Goal: Contribute content: Contribute content

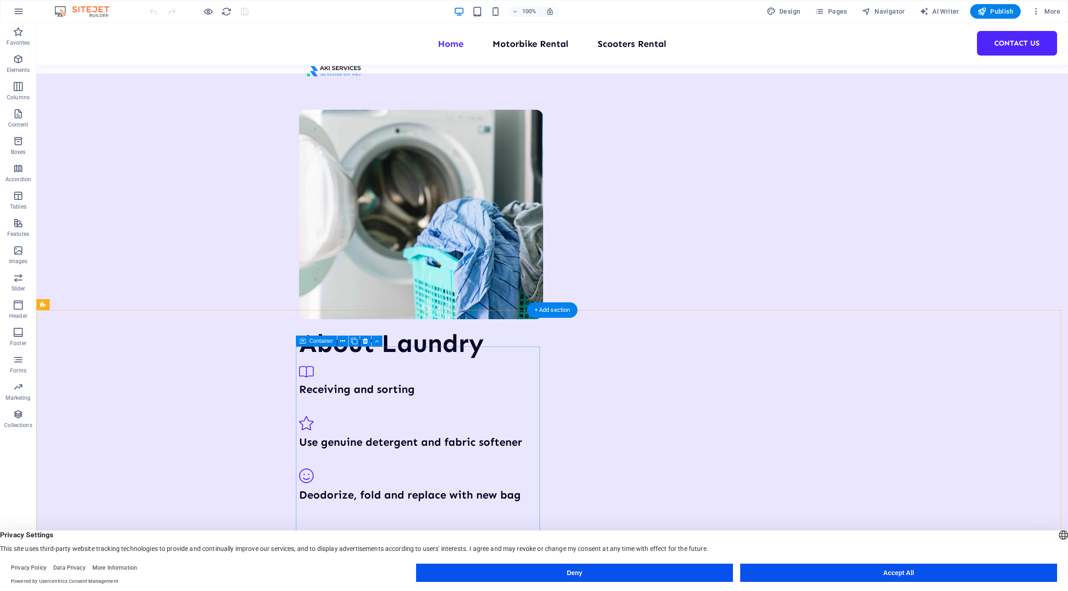
scroll to position [546, 0]
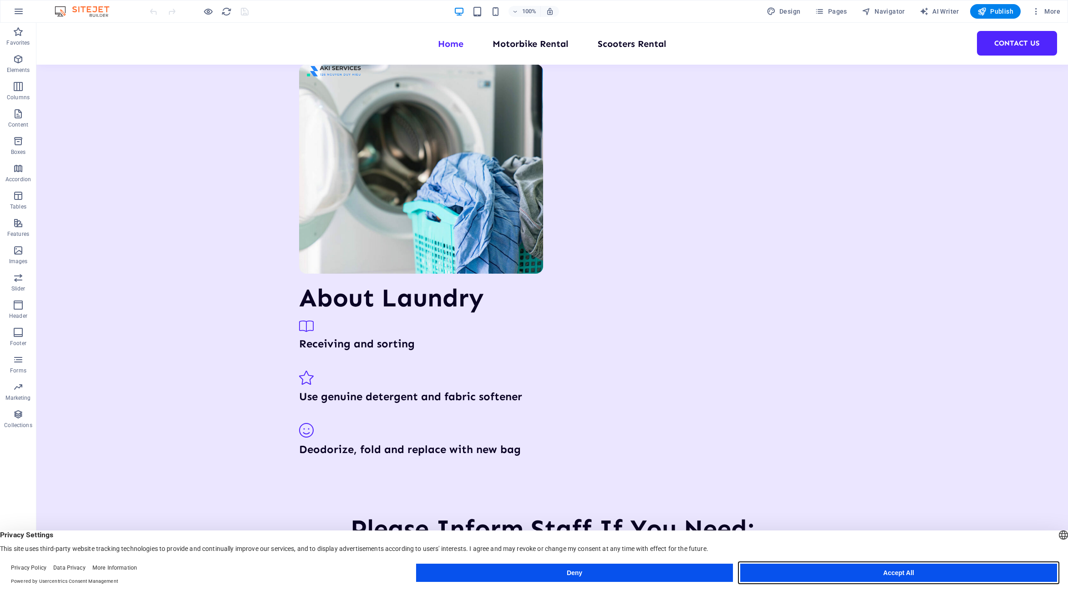
click at [916, 576] on button "Accept All" at bounding box center [898, 573] width 317 height 18
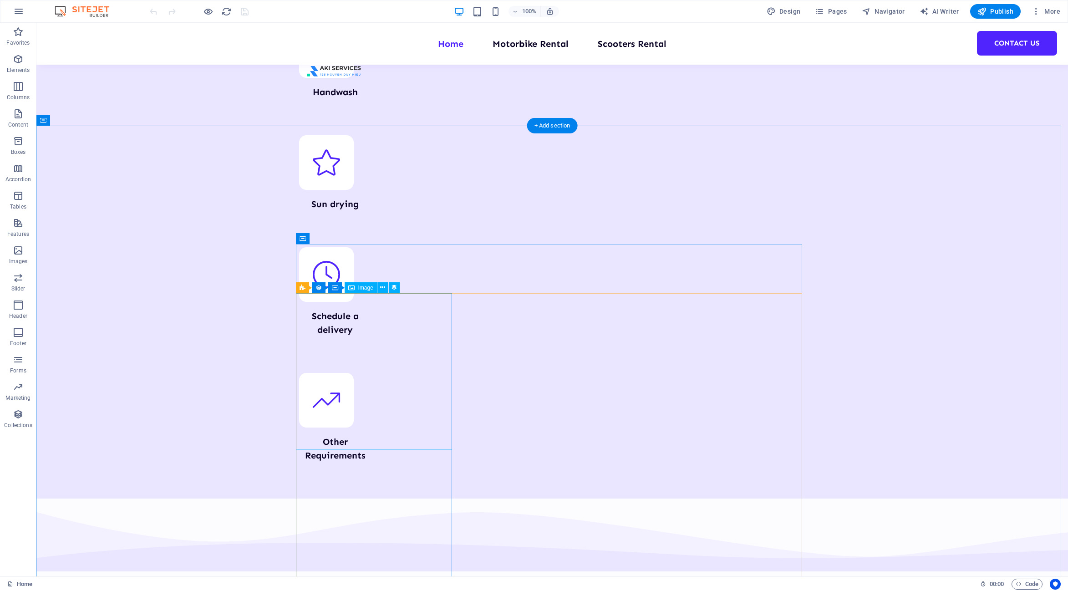
scroll to position [1183, 0]
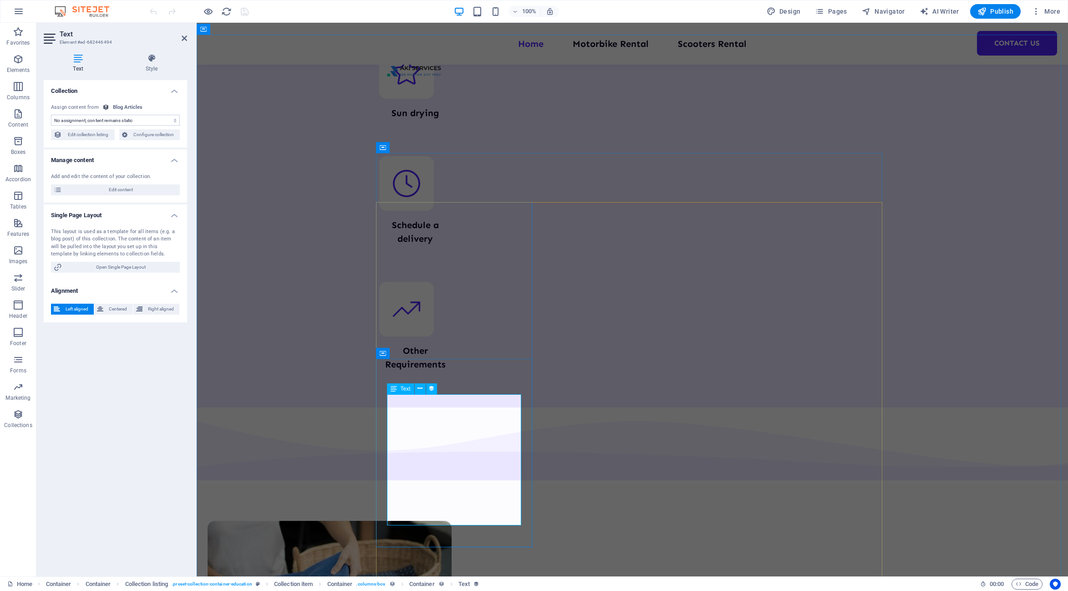
select select "article-short-intro"
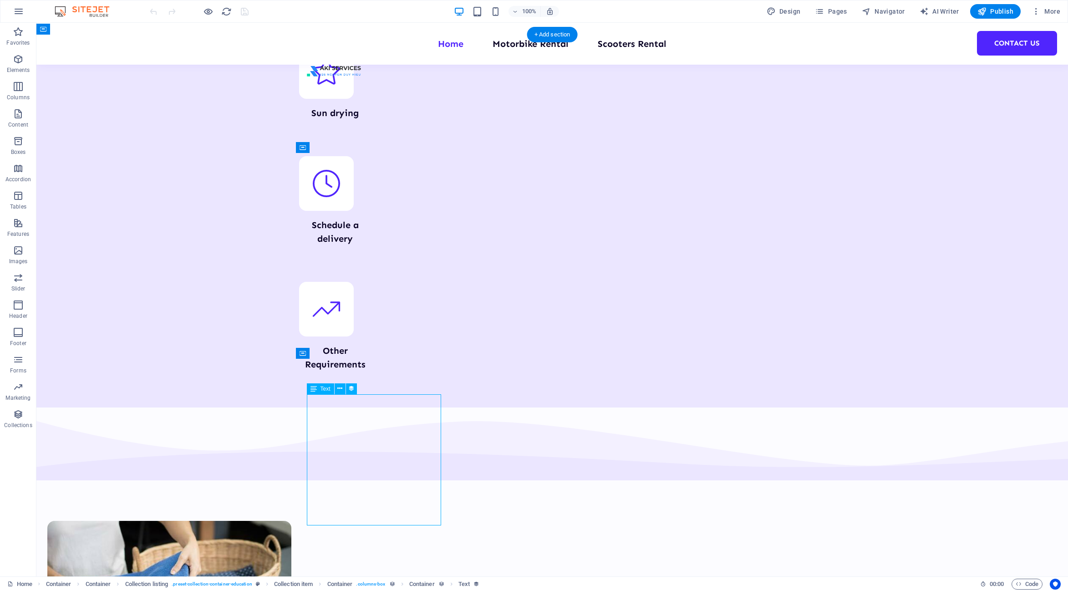
select select "article-short-intro"
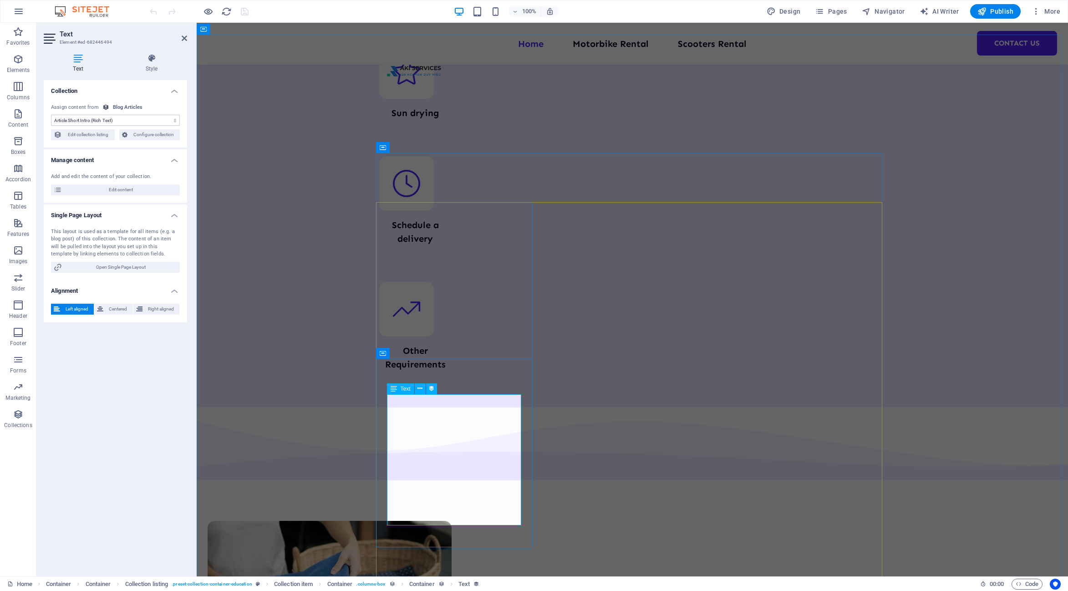
click at [144, 190] on span "Edit content" at bounding box center [121, 189] width 112 height 11
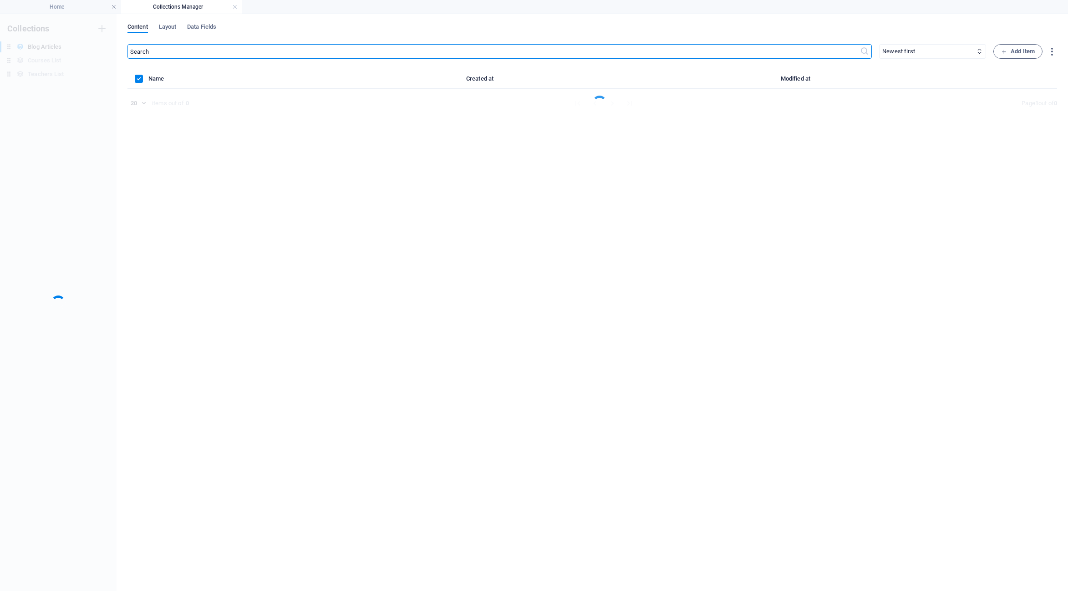
scroll to position [0, 0]
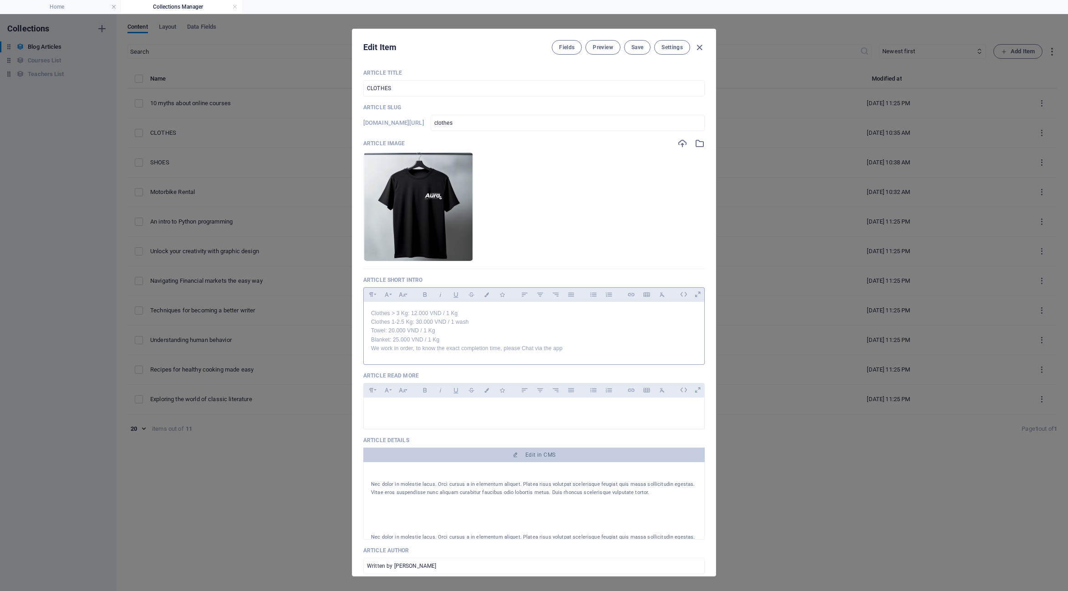
click at [472, 319] on p "Clothes 1-2.5 Kg: 30.000 VND / 1 wash" at bounding box center [534, 322] width 326 height 9
copy div "Clothes > 3 Kg: 12.000 VND / 1 Kg Clothes 1-2.5 Kg: 30.000 VND / 1 wash Towel: …"
click at [460, 322] on p "Clothes 1-2.5 Kg: 30.000 VND / 1 wash" at bounding box center [534, 322] width 326 height 9
click at [493, 334] on p "Towel: 20.000 VND / 1 Kg" at bounding box center [534, 330] width 326 height 9
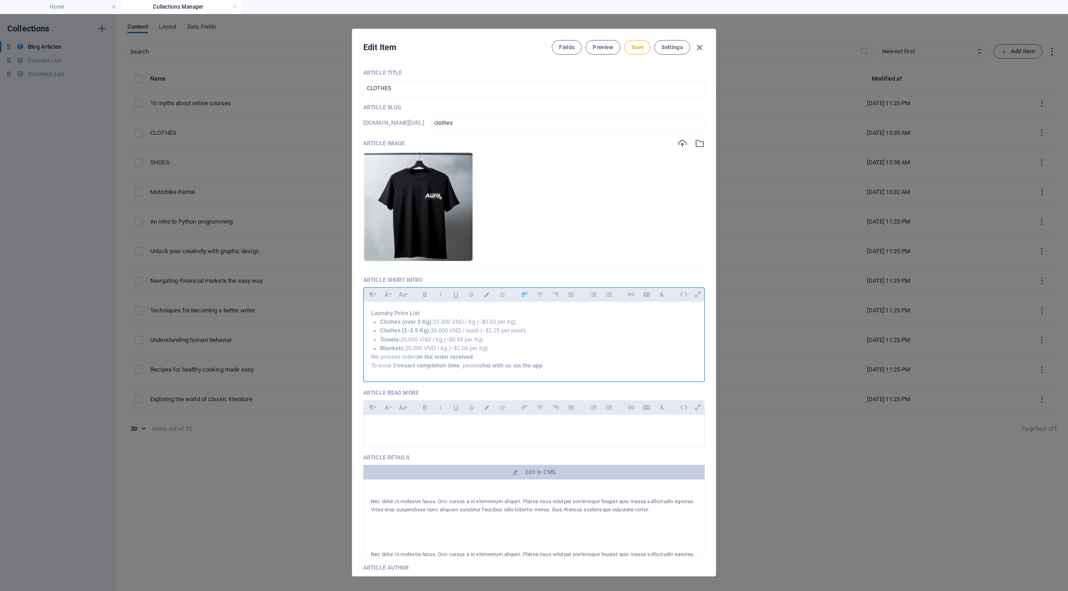
click at [425, 312] on p "Laundry Price List" at bounding box center [534, 313] width 326 height 9
click at [640, 50] on span "Save" at bounding box center [637, 47] width 12 height 7
click at [694, 45] on icon "button" at bounding box center [699, 47] width 10 height 10
type input "[DATE]"
checkbox input "false"
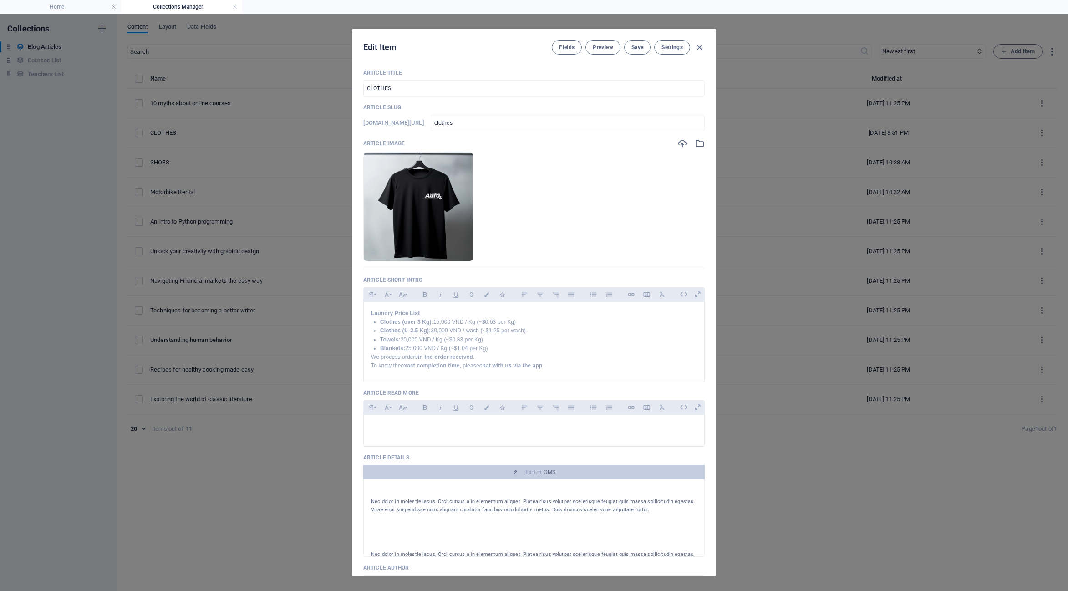
type input "clothes"
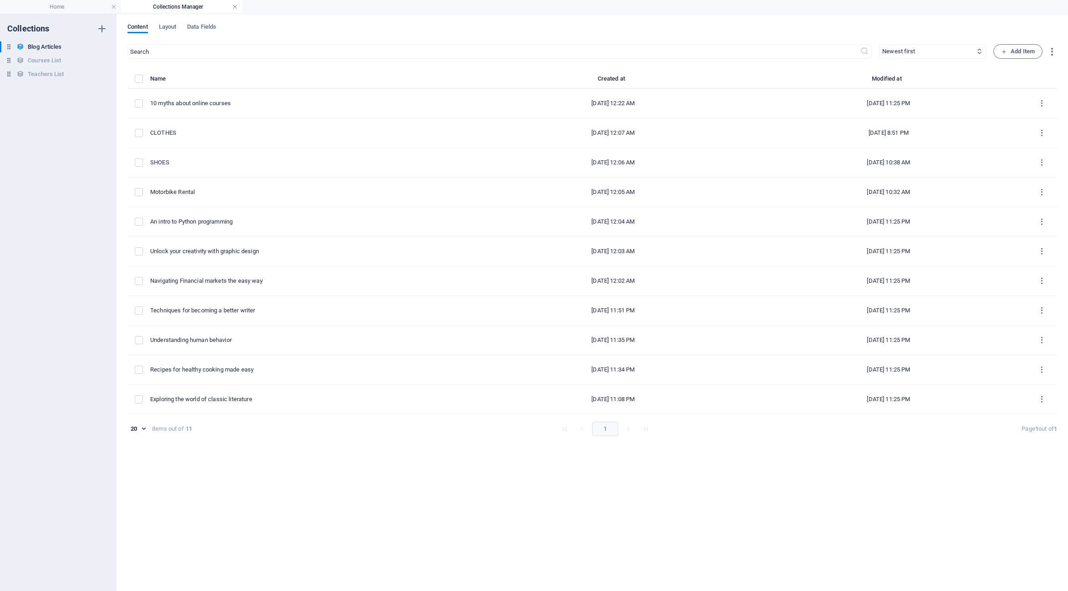
click at [237, 5] on link at bounding box center [234, 7] width 5 height 9
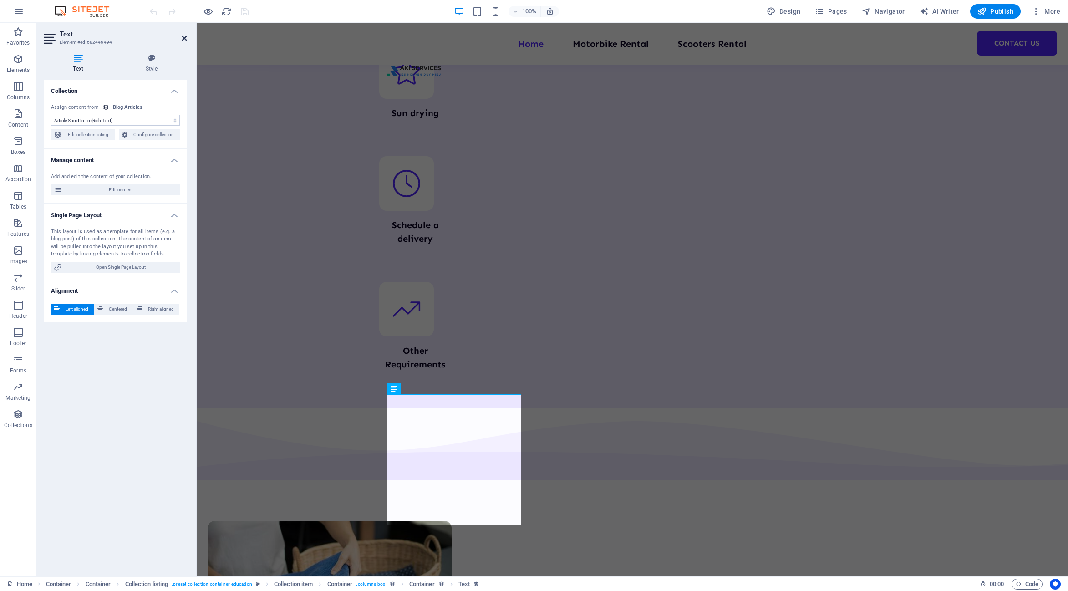
click at [184, 35] on icon at bounding box center [184, 38] width 5 height 7
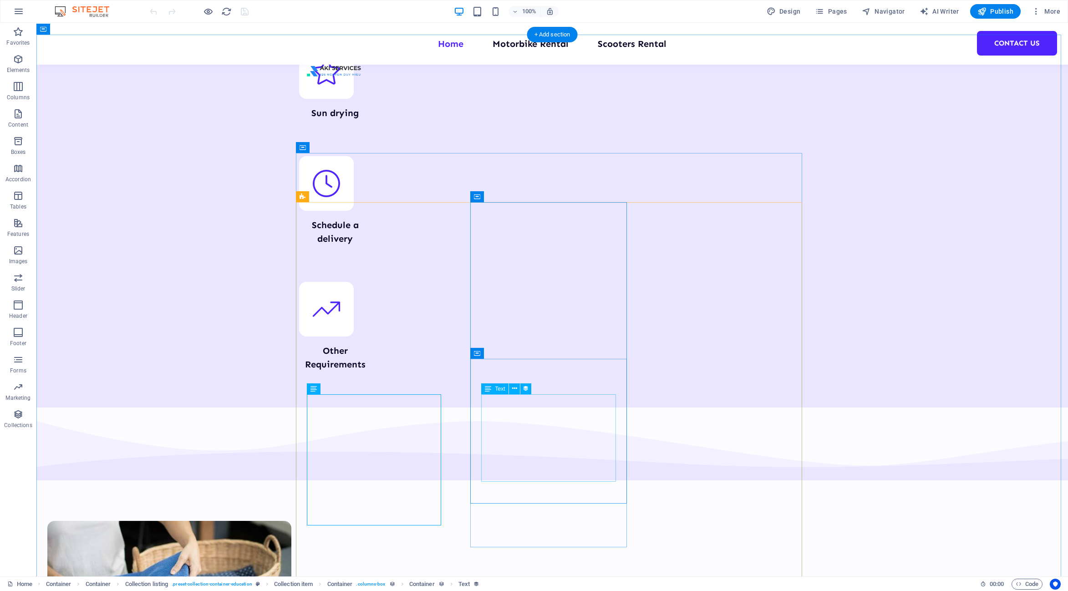
select select "article-short-intro"
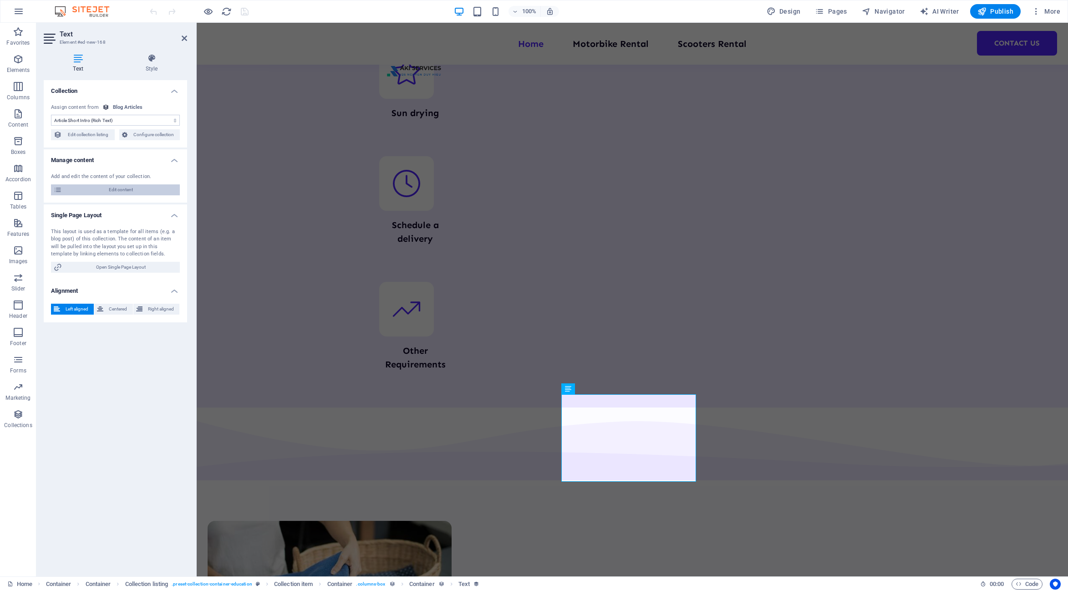
click at [132, 188] on span "Edit content" at bounding box center [121, 189] width 112 height 11
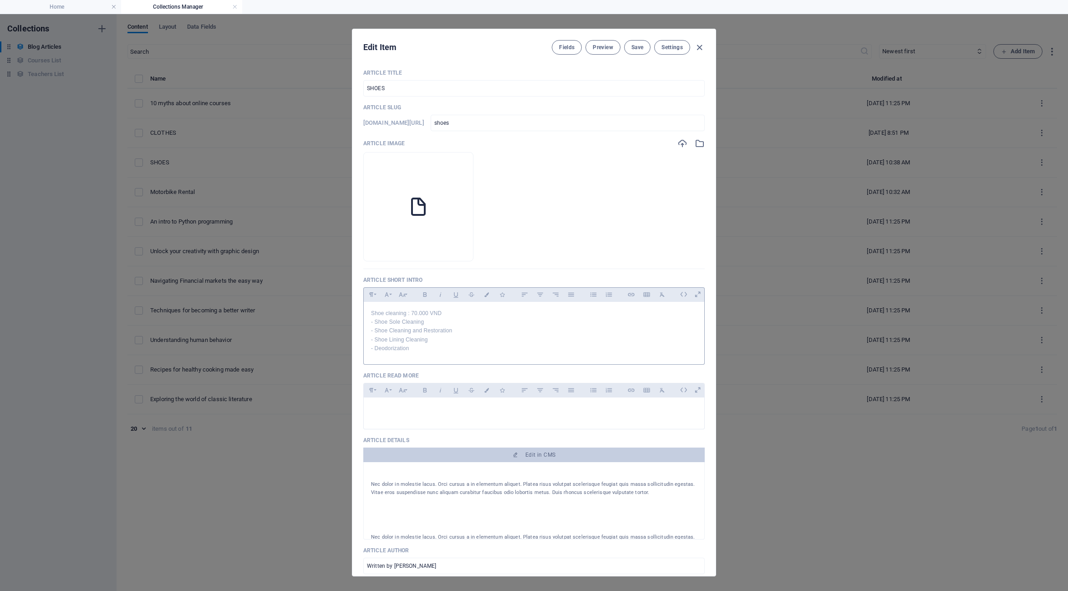
click at [471, 344] on p "- Deodorization" at bounding box center [534, 348] width 326 height 9
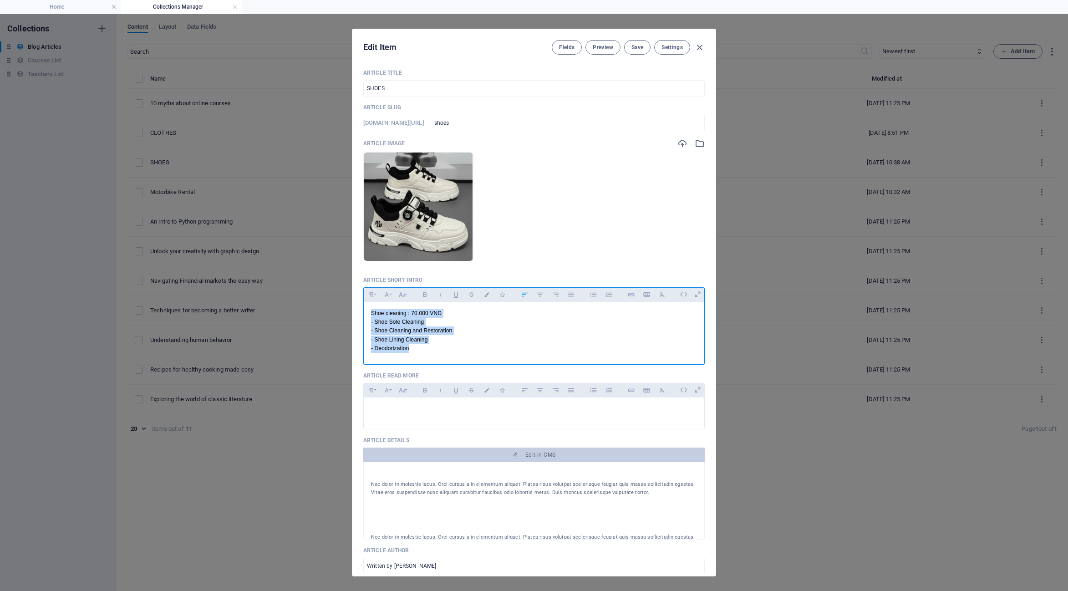
copy div "Shoe cleaning : 70.000 VND - Shoe Sole Cleaning - Shoe Cleaning and Restoration…"
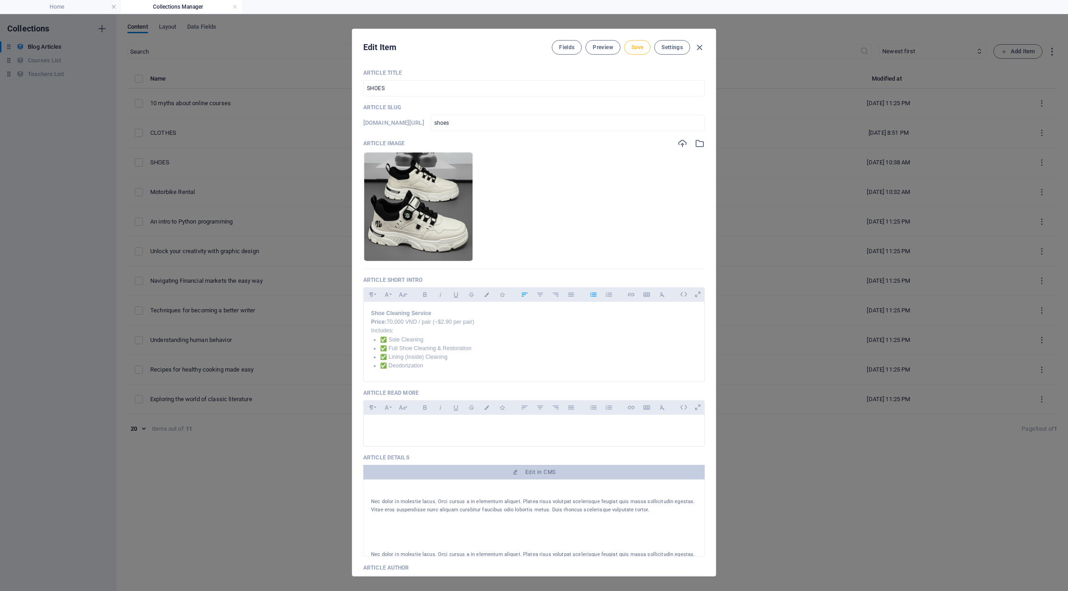
click at [635, 45] on span "Save" at bounding box center [637, 47] width 12 height 7
click at [697, 43] on icon "button" at bounding box center [699, 47] width 10 height 10
type input "[DATE]"
checkbox input "false"
type input "shoes"
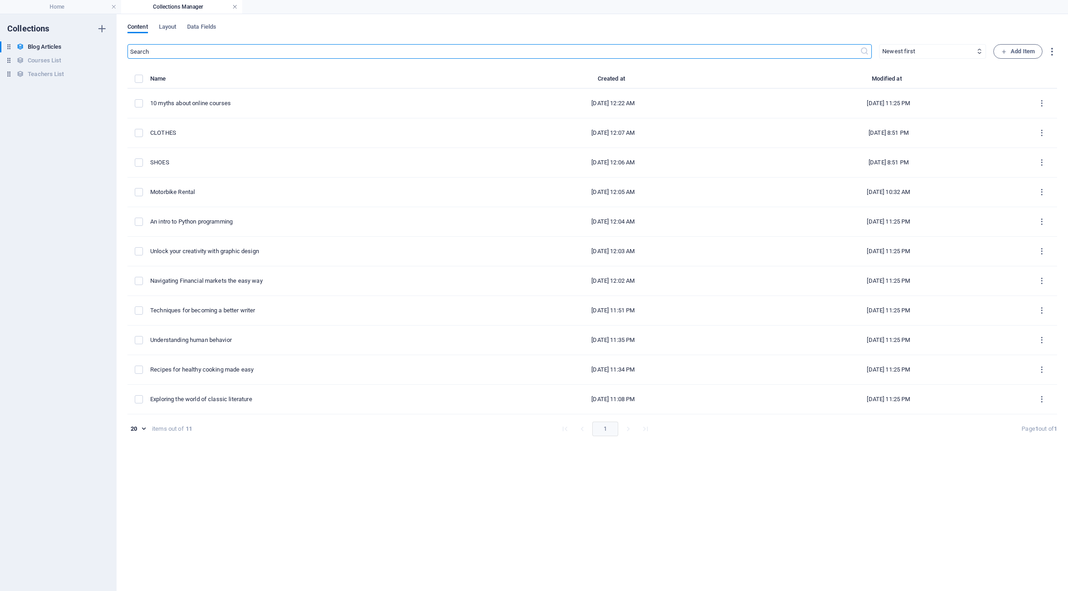
click at [235, 7] on link at bounding box center [234, 7] width 5 height 9
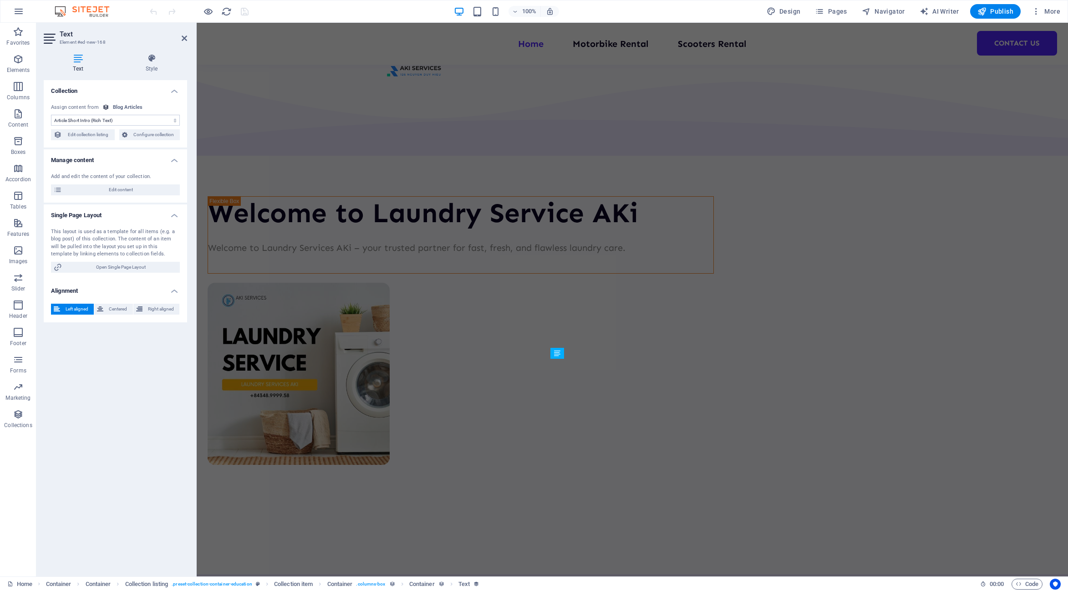
scroll to position [1183, 0]
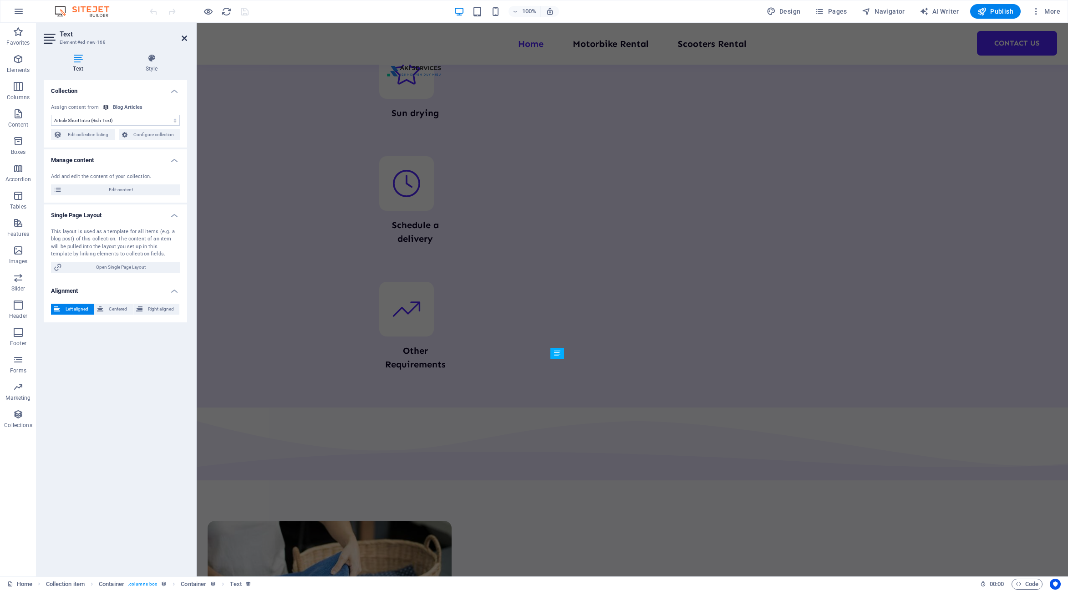
click at [184, 37] on icon at bounding box center [184, 38] width 5 height 7
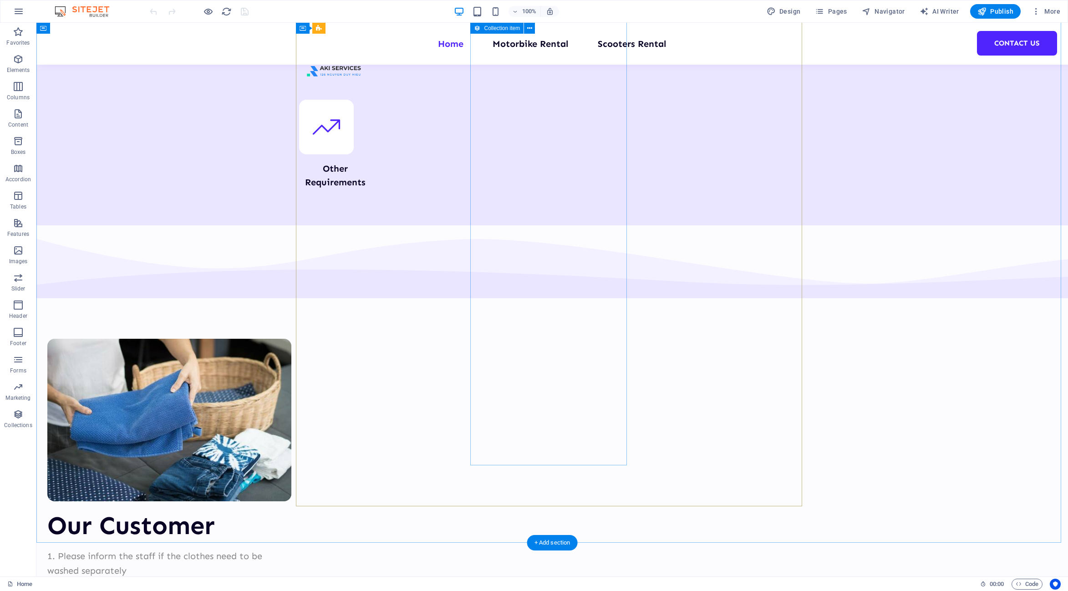
scroll to position [1411, 0]
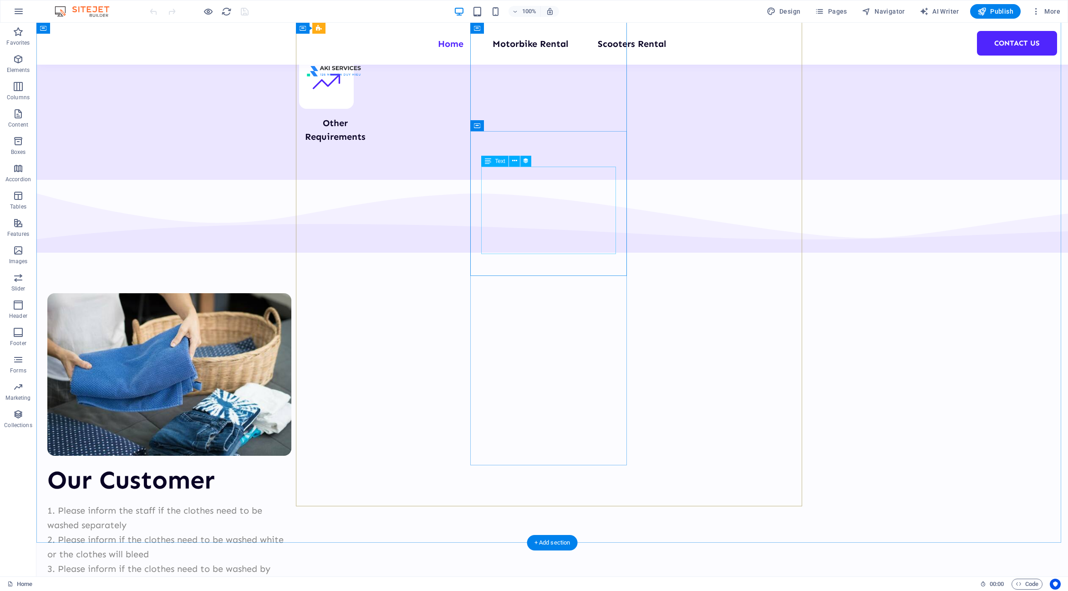
select select "article-short-intro"
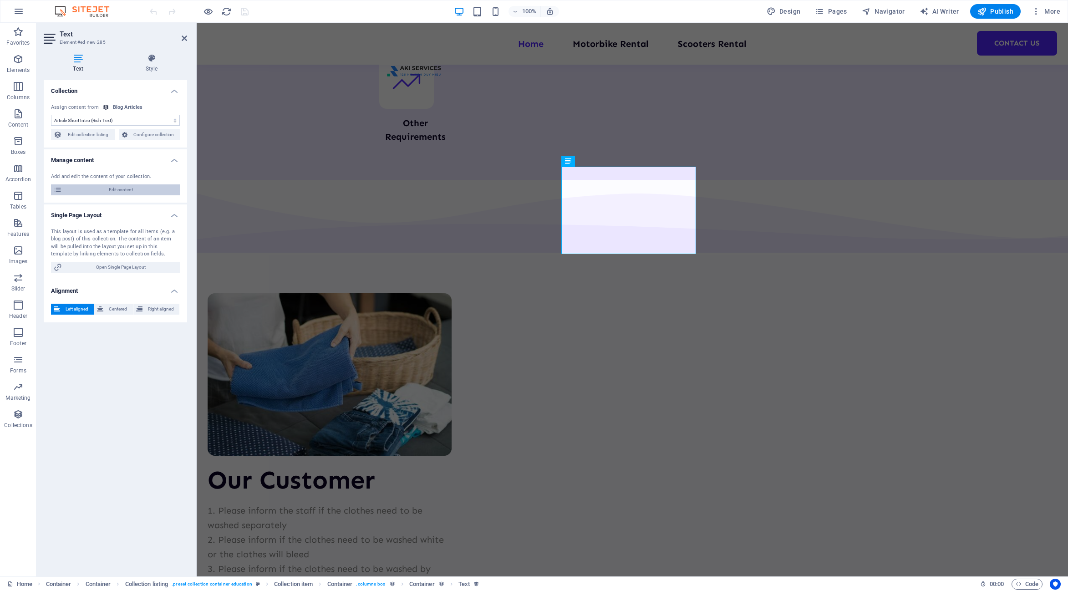
click at [124, 191] on span "Edit content" at bounding box center [121, 189] width 112 height 11
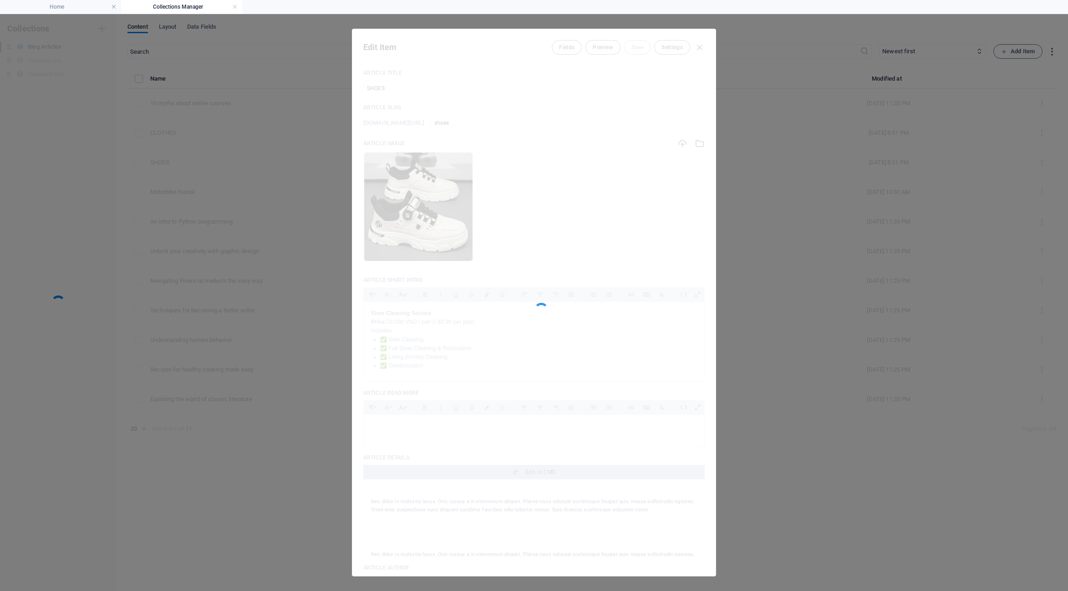
scroll to position [0, 0]
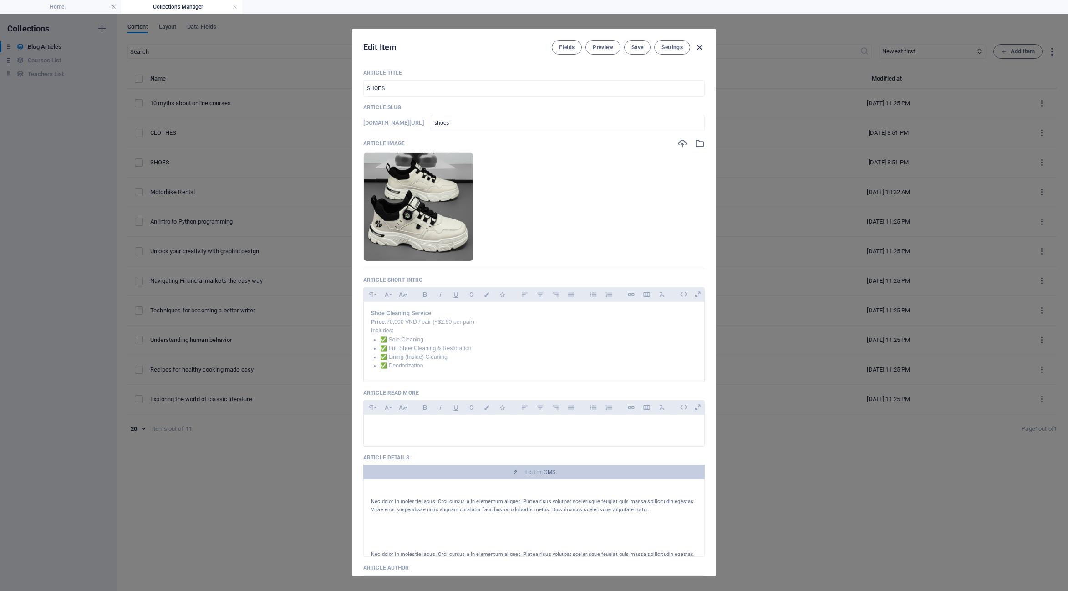
click at [699, 47] on icon "button" at bounding box center [699, 47] width 10 height 10
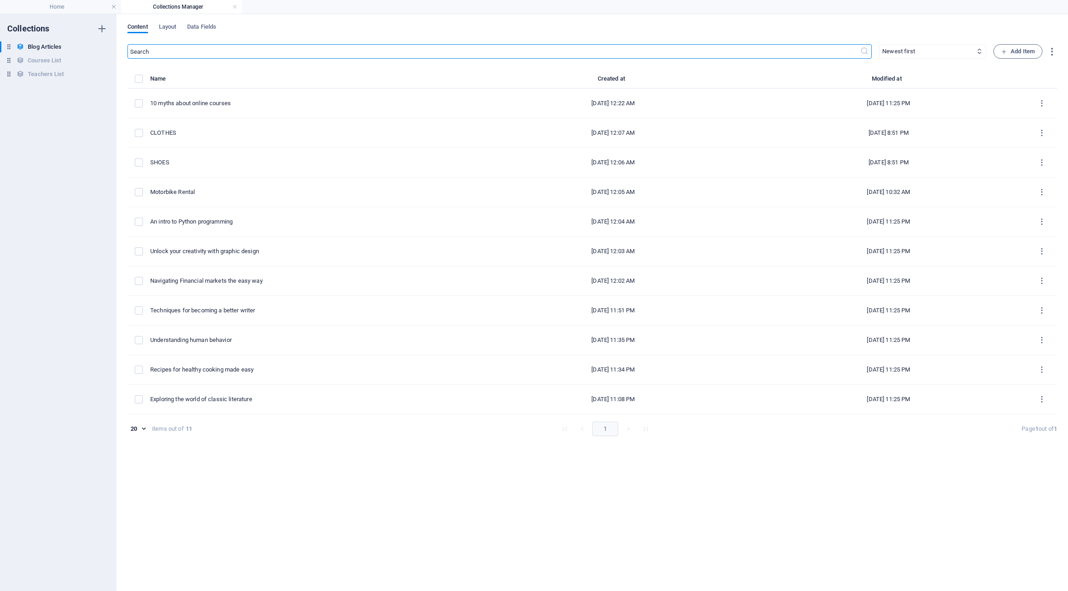
type input "[DATE]"
checkbox input "false"
type input "shoes"
click at [234, 8] on link at bounding box center [234, 7] width 5 height 9
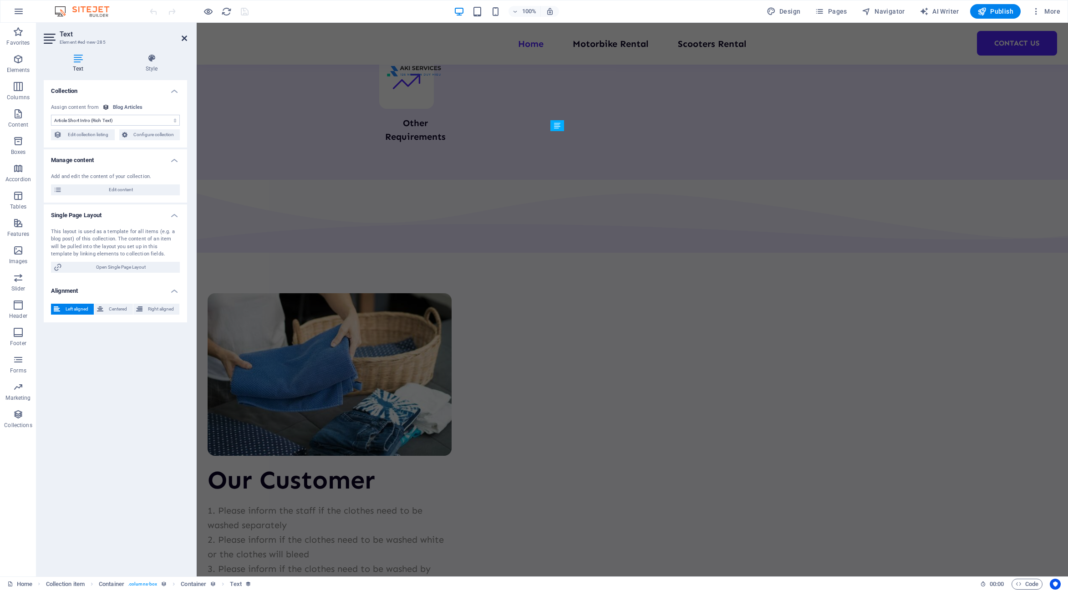
click at [185, 38] on icon at bounding box center [184, 38] width 5 height 7
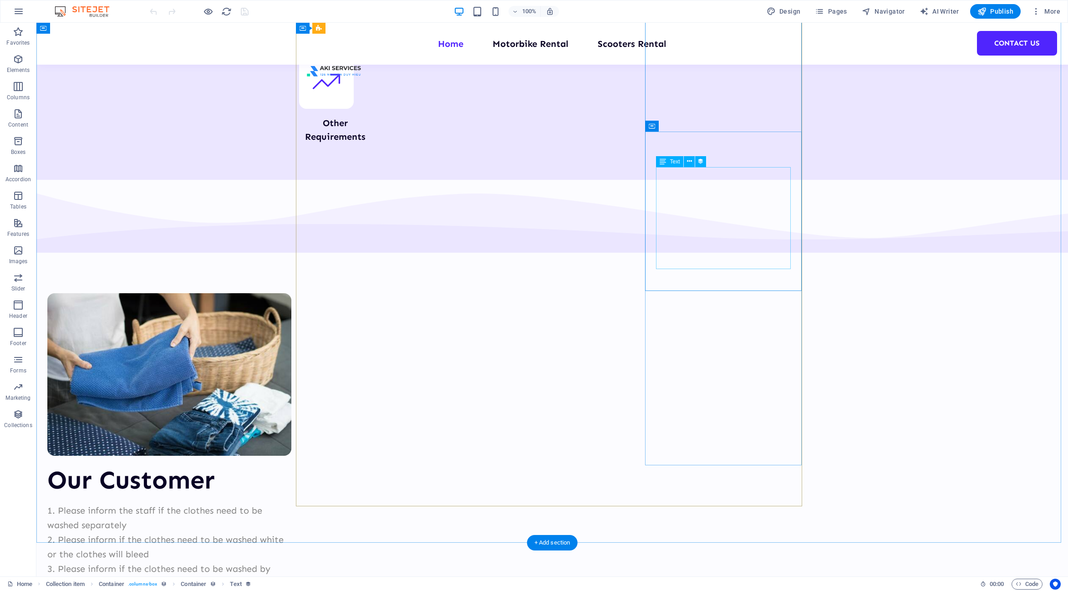
select select "article-short-intro"
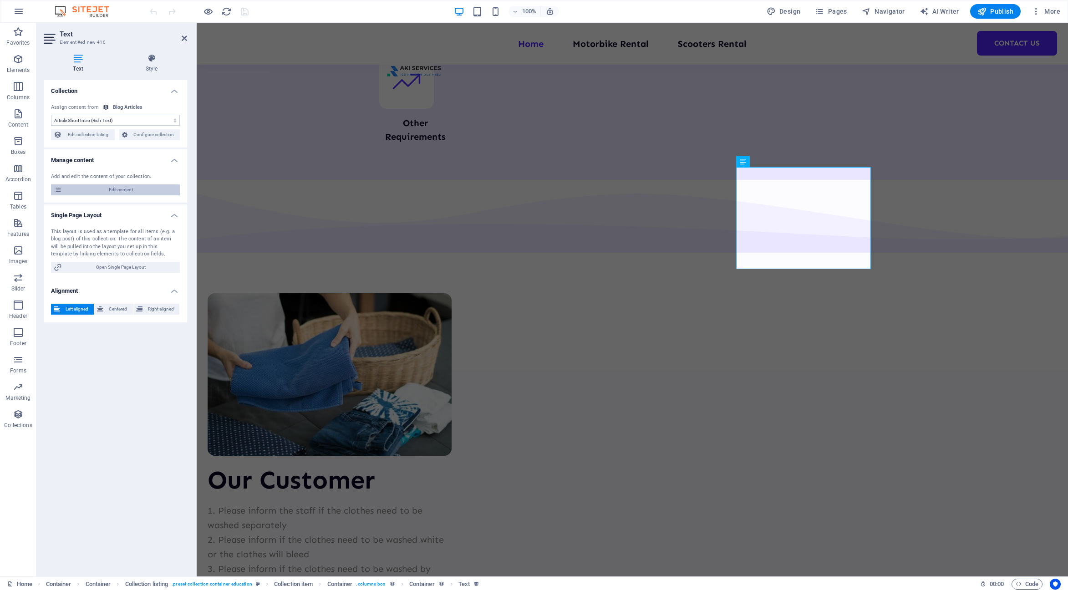
click at [116, 192] on span "Edit content" at bounding box center [121, 189] width 112 height 11
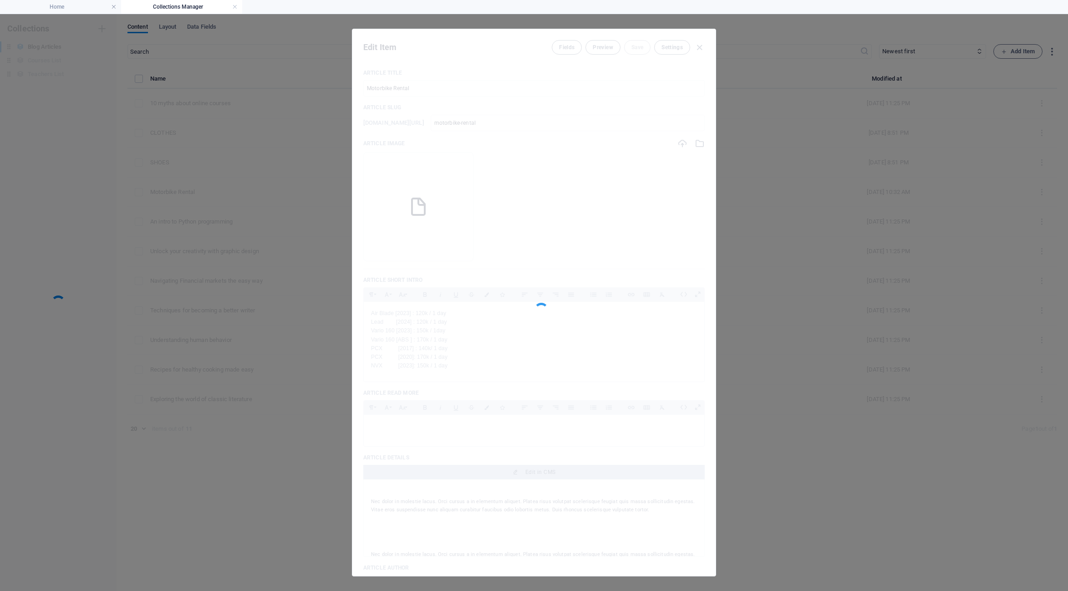
scroll to position [0, 0]
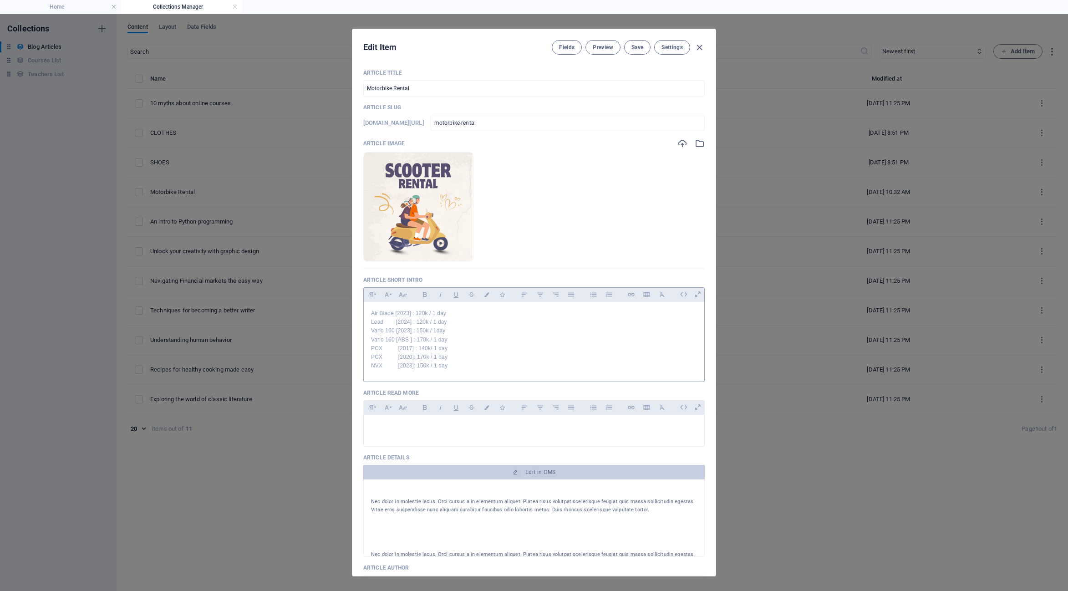
click at [486, 356] on p "PCX [2020]: 170k / 1 day" at bounding box center [534, 357] width 326 height 9
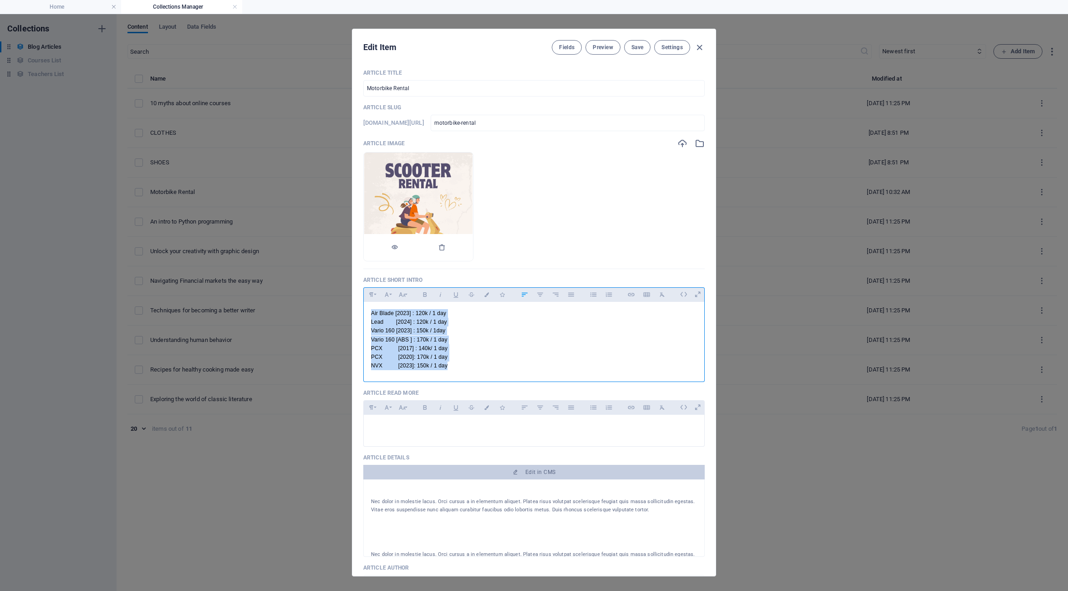
copy div "Air Blade [2023] : 120k / 1 day Lead [2024] : 120k / 1 day Vario 160 [2023] : 1…"
click at [483, 346] on p "PCX [2017] : 140k/ 1 day" at bounding box center [534, 348] width 326 height 9
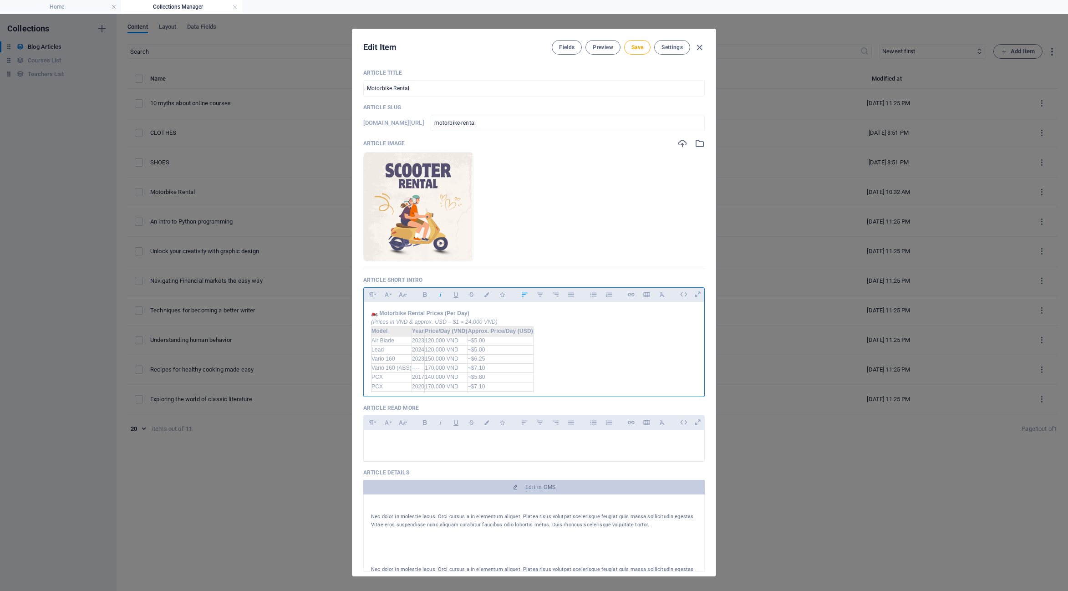
scroll to position [33, 0]
click at [633, 50] on span "Save" at bounding box center [637, 47] width 12 height 7
click at [700, 47] on icon "button" at bounding box center [699, 47] width 10 height 10
type input "[DATE]"
checkbox input "false"
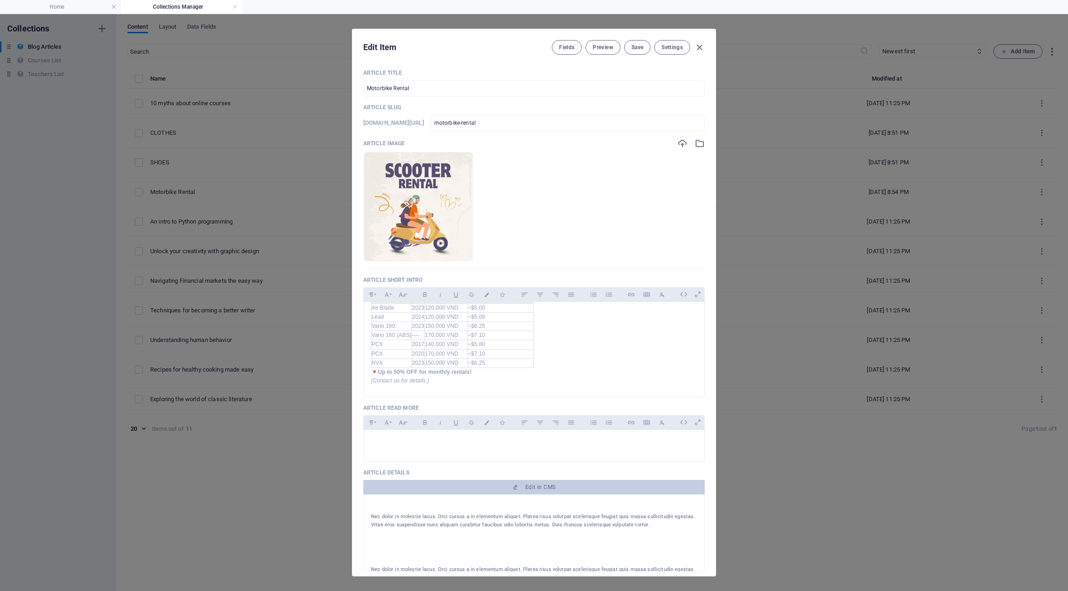
type input "motorbike-rental"
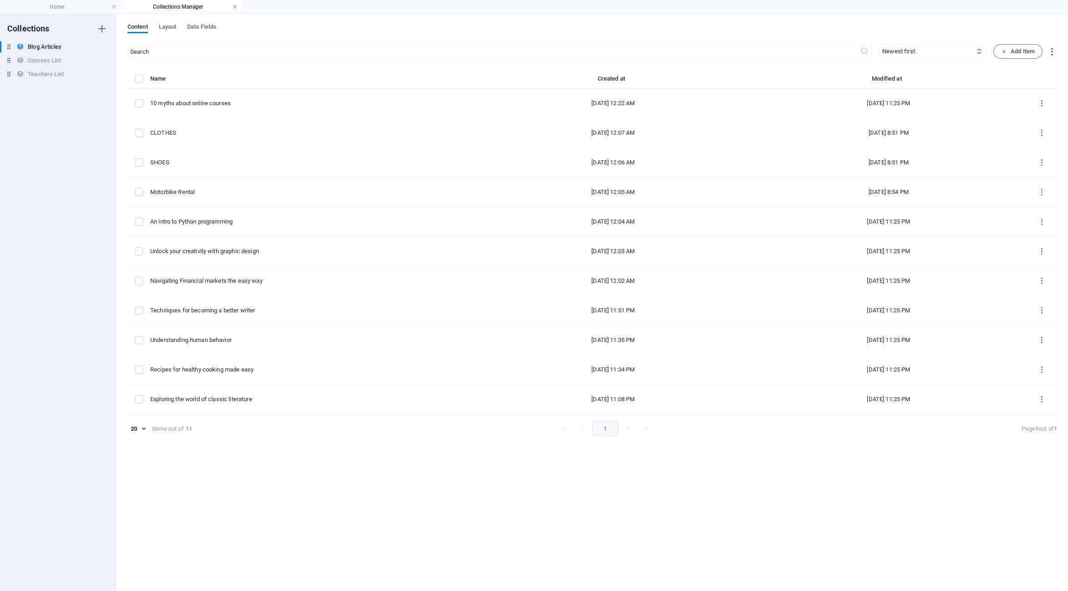
click at [234, 8] on link at bounding box center [234, 7] width 5 height 9
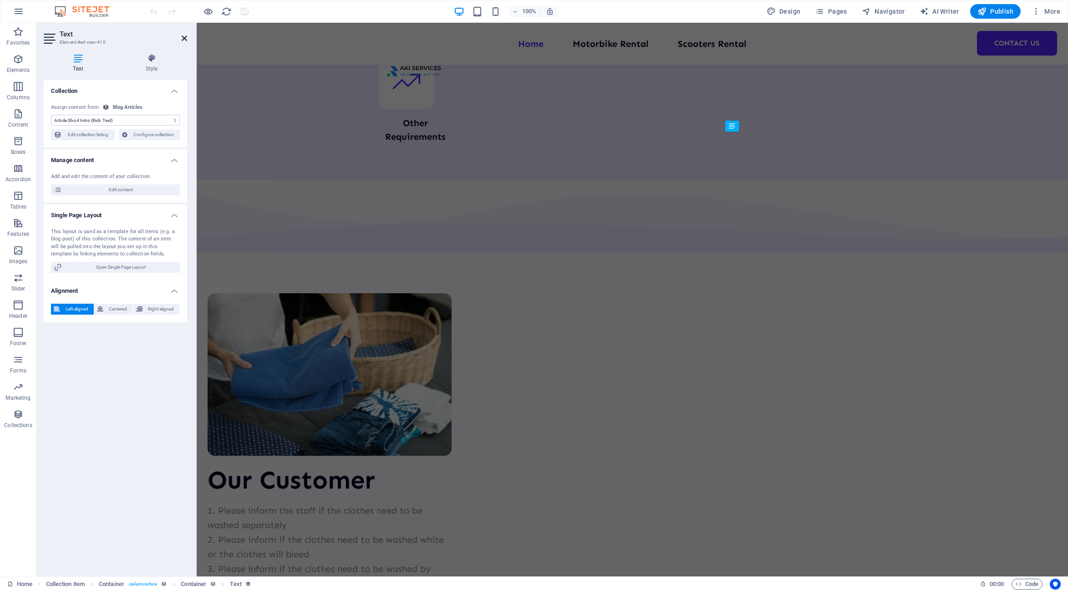
click at [185, 41] on icon at bounding box center [184, 38] width 5 height 7
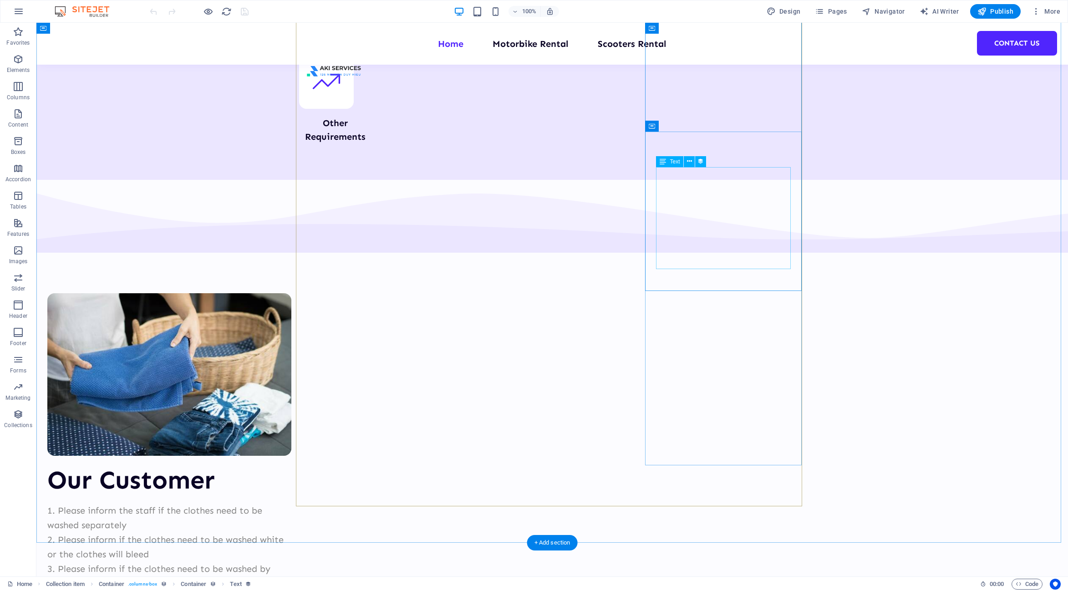
select select "article-short-intro"
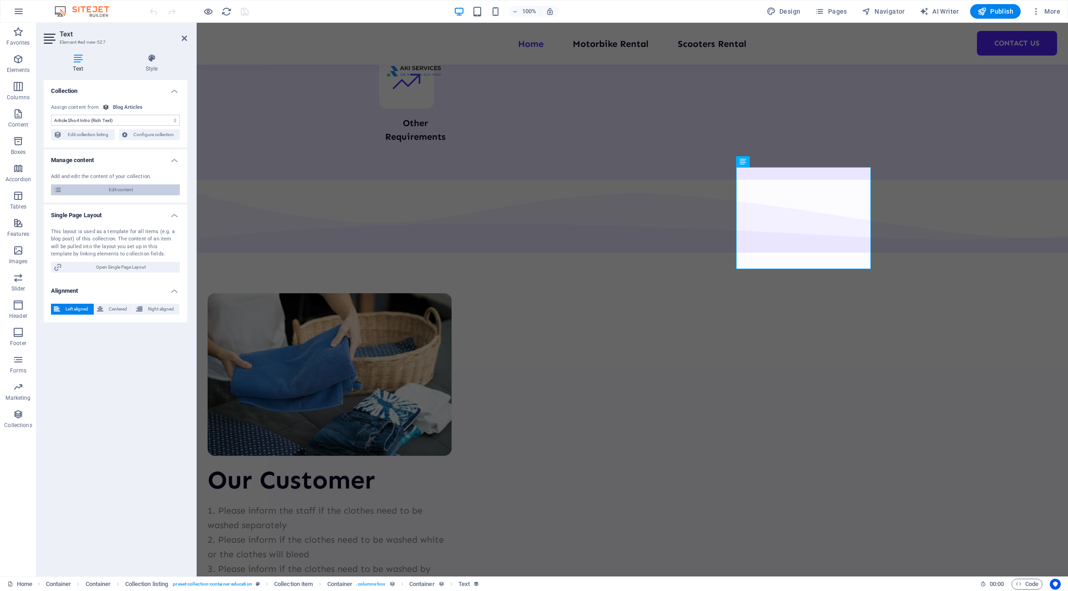
click at [137, 190] on span "Edit content" at bounding box center [121, 189] width 112 height 11
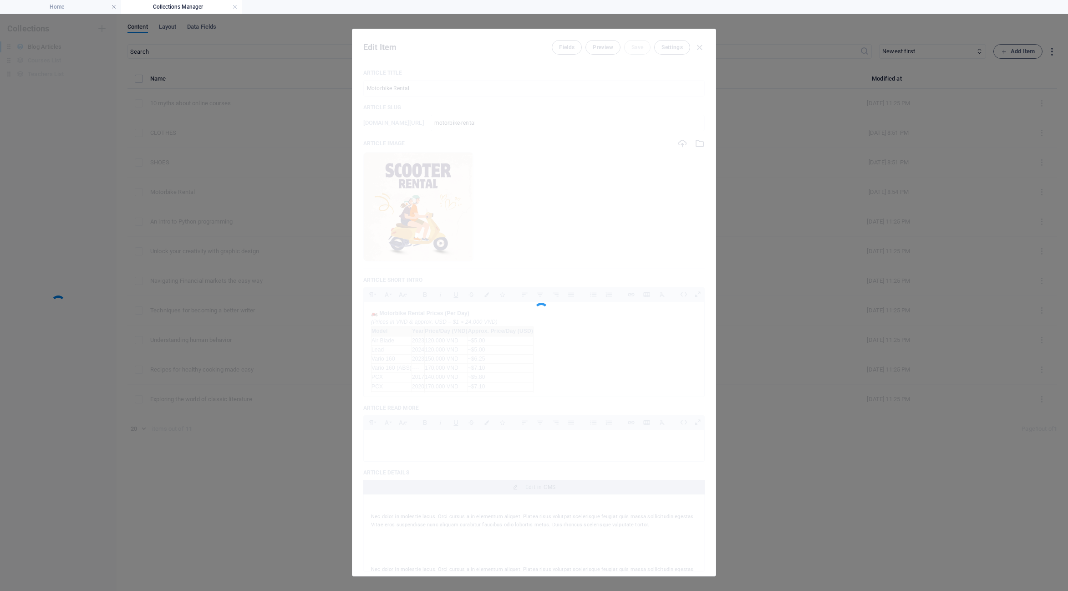
scroll to position [0, 0]
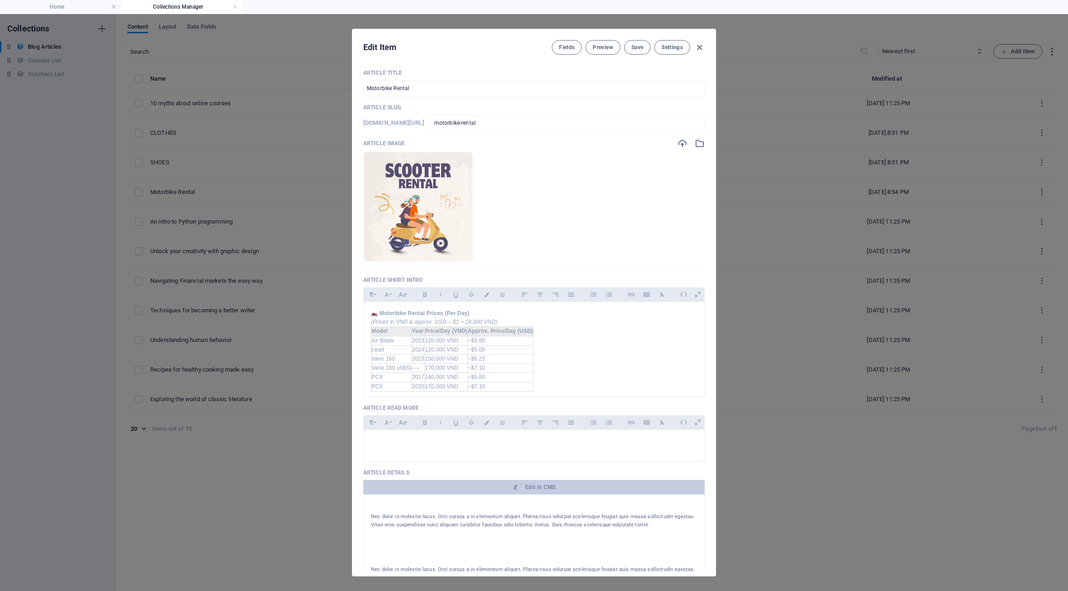
drag, startPoint x: 702, startPoint y: 47, endPoint x: 627, endPoint y: 38, distance: 75.7
click at [701, 47] on icon "button" at bounding box center [699, 47] width 10 height 10
type input "[DATE]"
checkbox input "false"
type input "motorbike-rental"
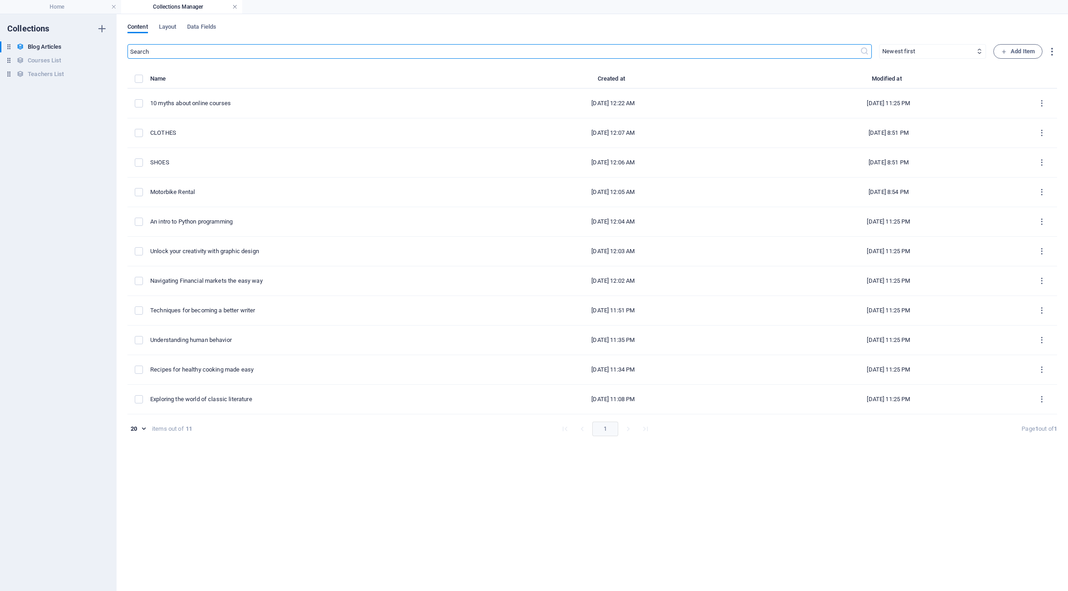
click at [236, 8] on link at bounding box center [234, 7] width 5 height 9
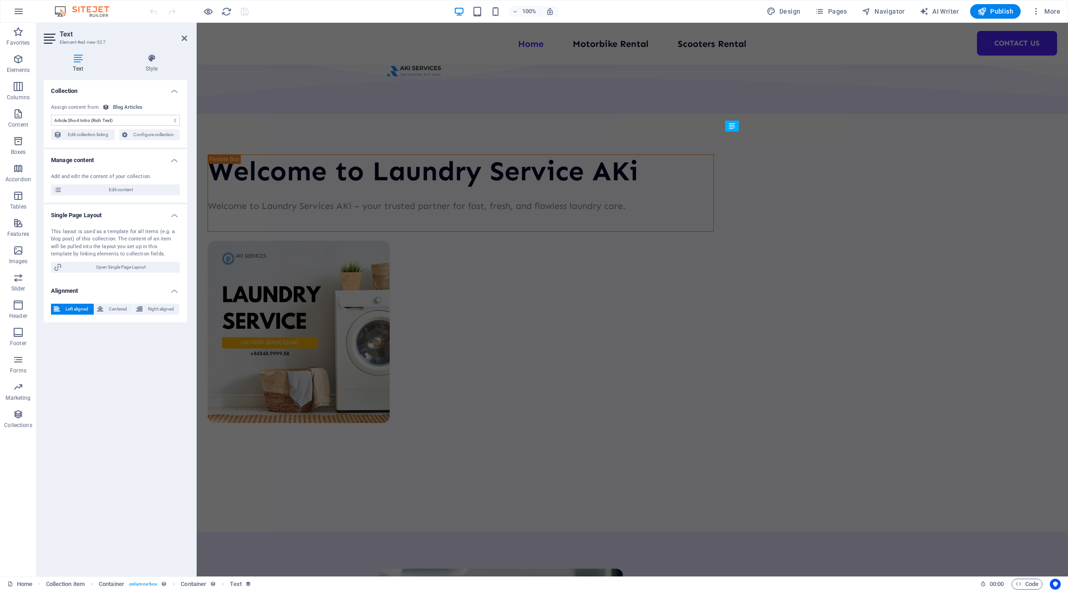
scroll to position [1411, 0]
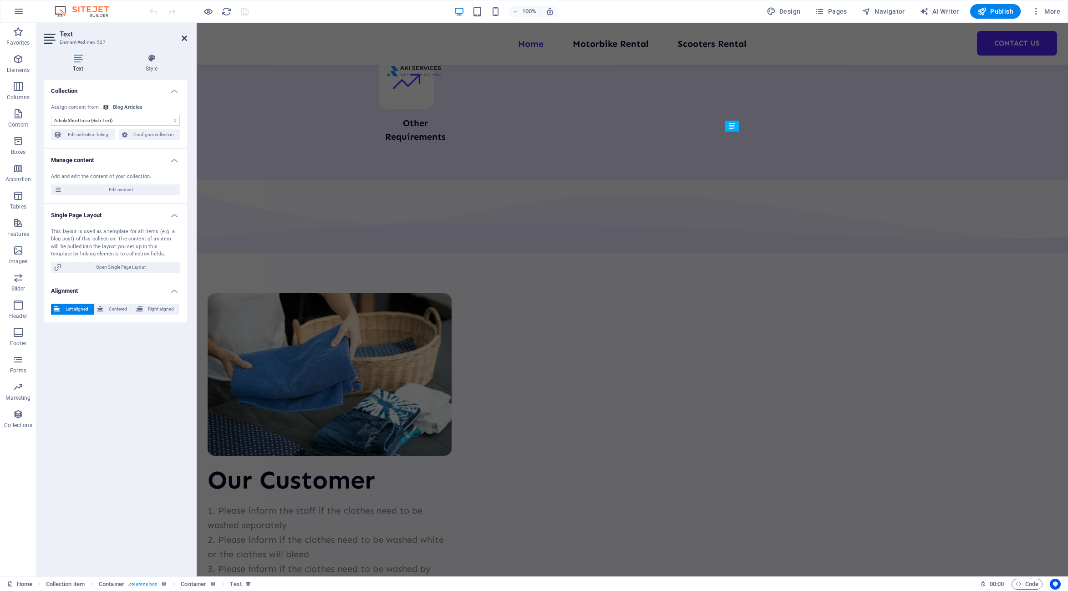
click at [186, 38] on icon at bounding box center [184, 38] width 5 height 7
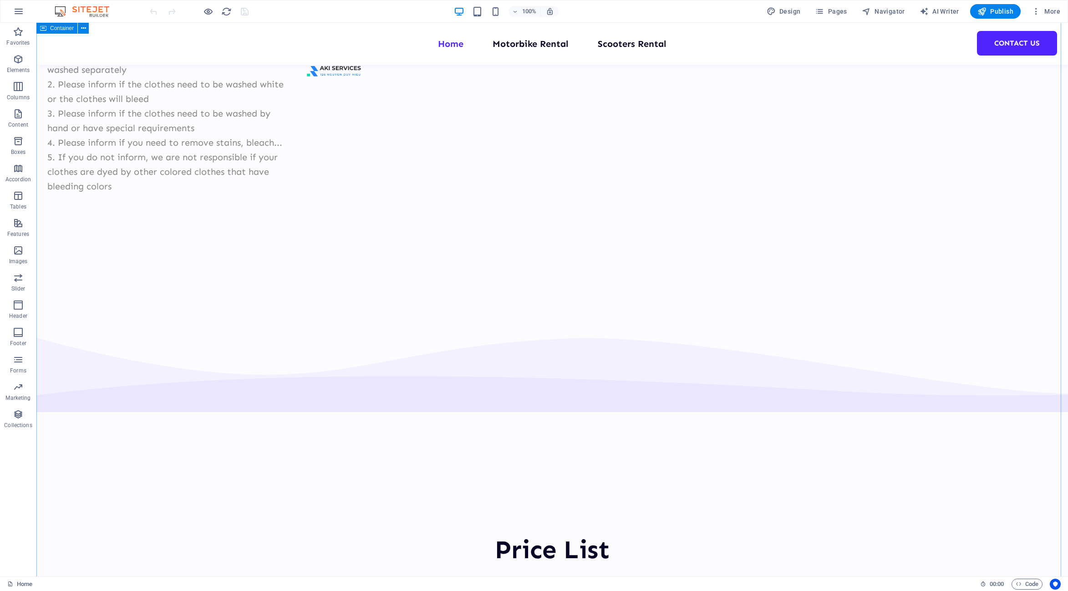
scroll to position [1912, 0]
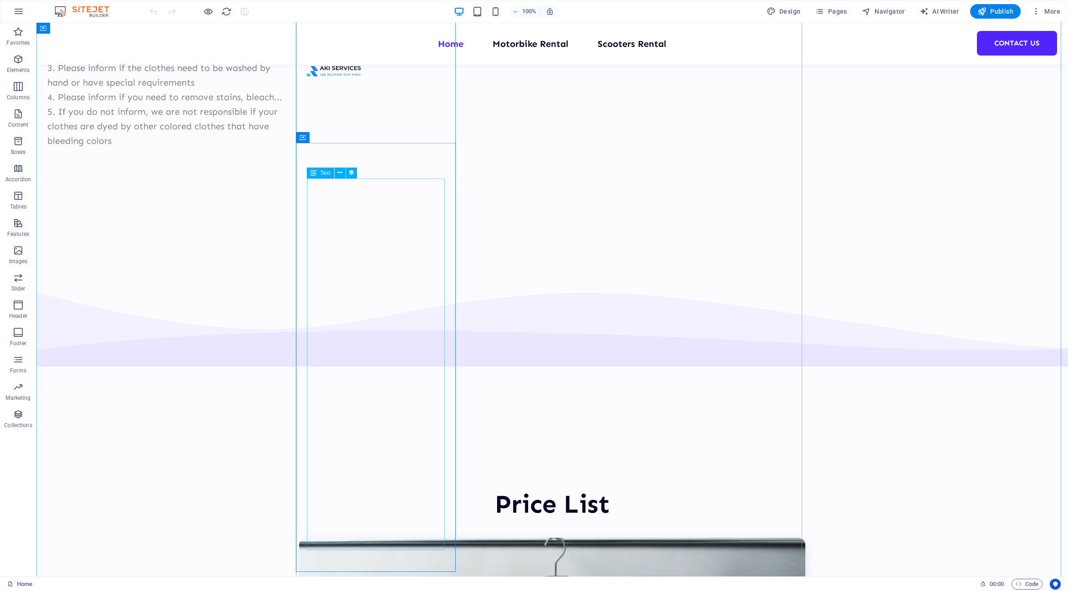
select select "article-short-intro"
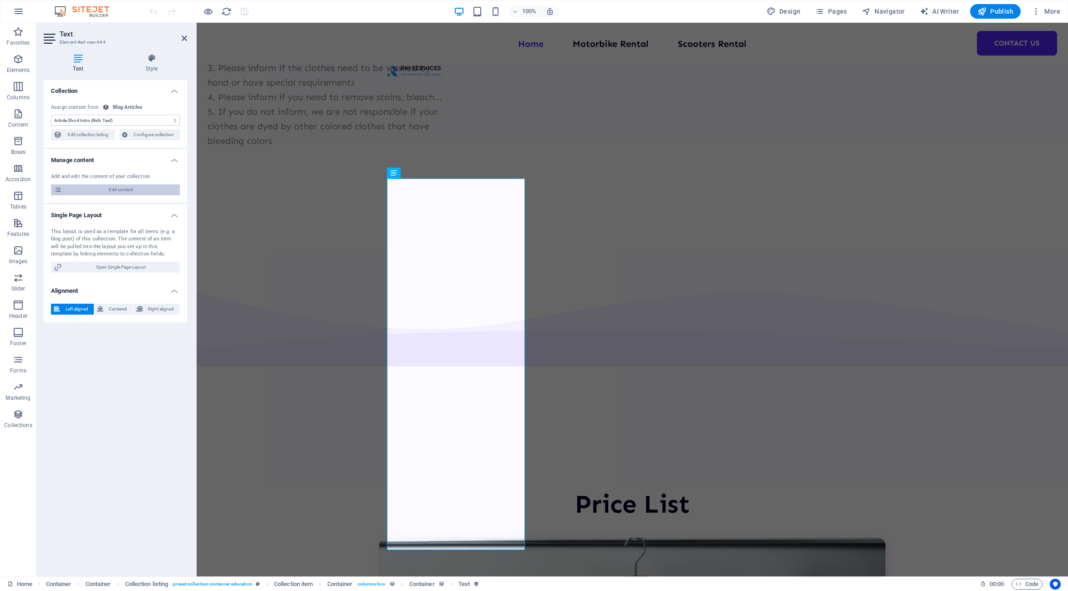
click at [128, 192] on span "Edit content" at bounding box center [121, 189] width 112 height 11
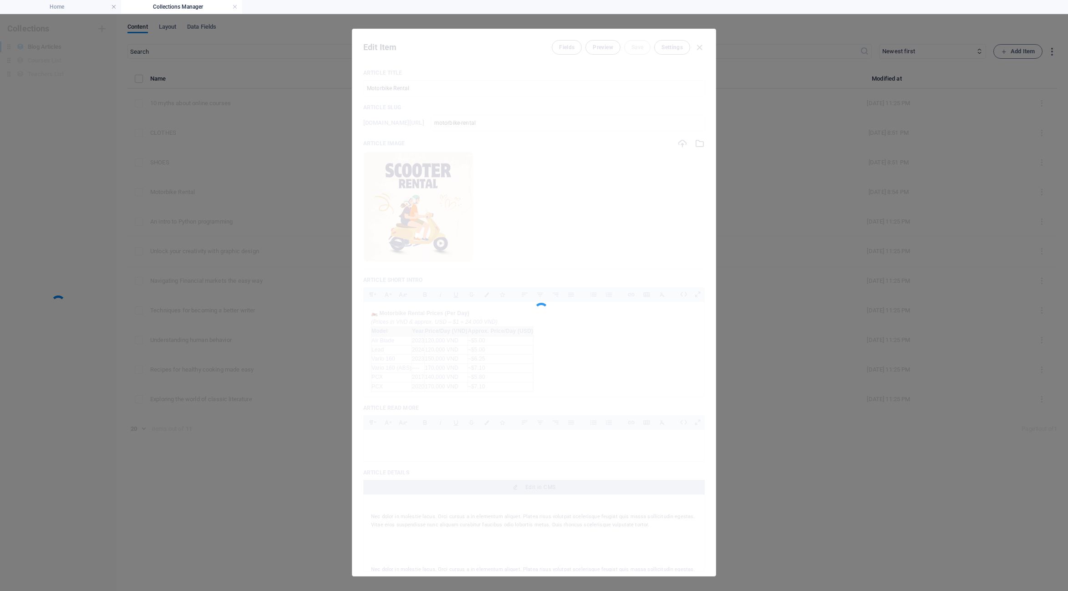
scroll to position [0, 0]
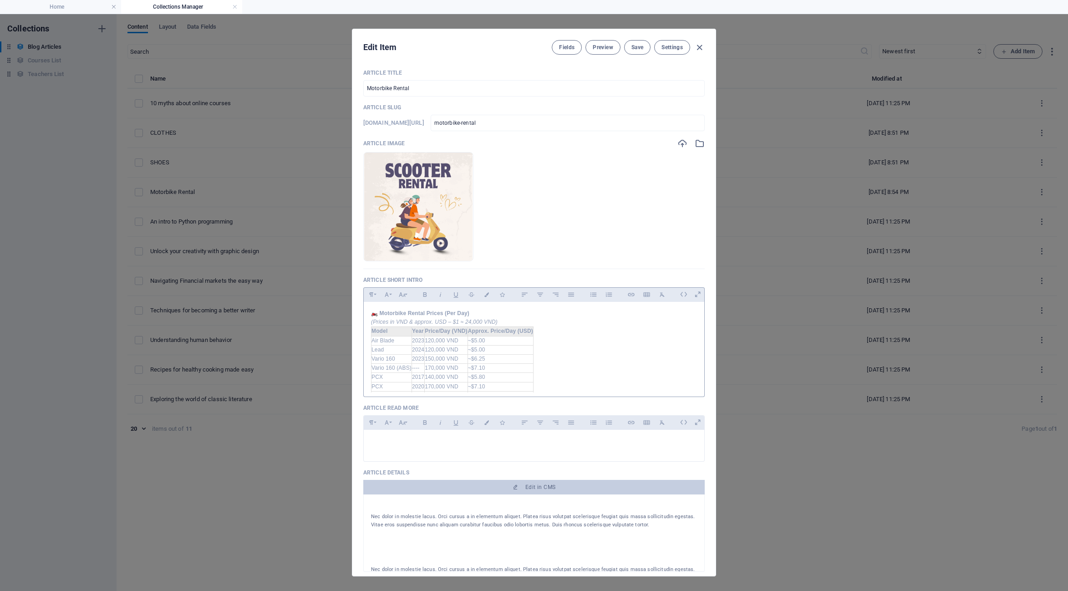
click at [622, 353] on div "Model Year Price/Day (VND) Approx. Price/Day (USD) Air Blade 2023 120,000 VND ~…" at bounding box center [534, 363] width 326 height 74
click at [635, 45] on span "Save" at bounding box center [637, 47] width 12 height 7
click at [701, 46] on icon "button" at bounding box center [699, 47] width 10 height 10
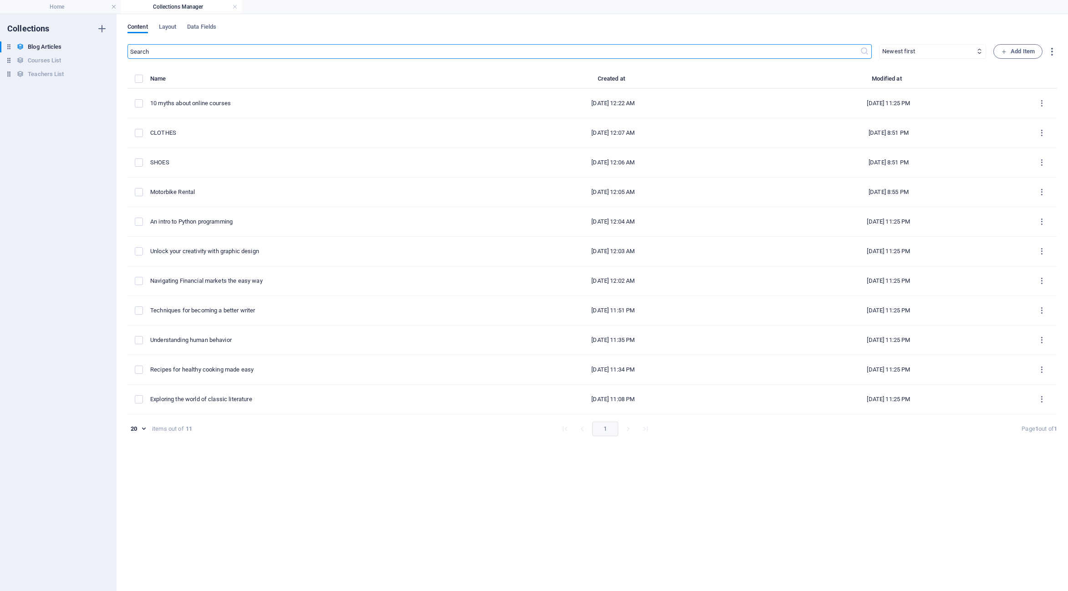
type input "[DATE]"
checkbox input "false"
type input "motorbike-rental"
click at [235, 6] on link at bounding box center [234, 7] width 5 height 9
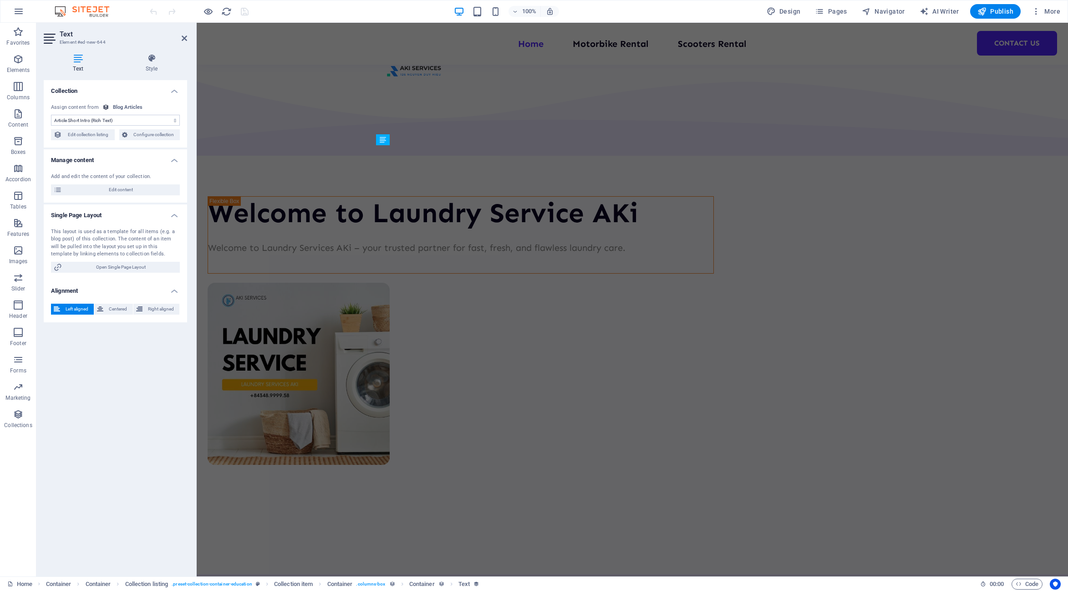
scroll to position [1912, 0]
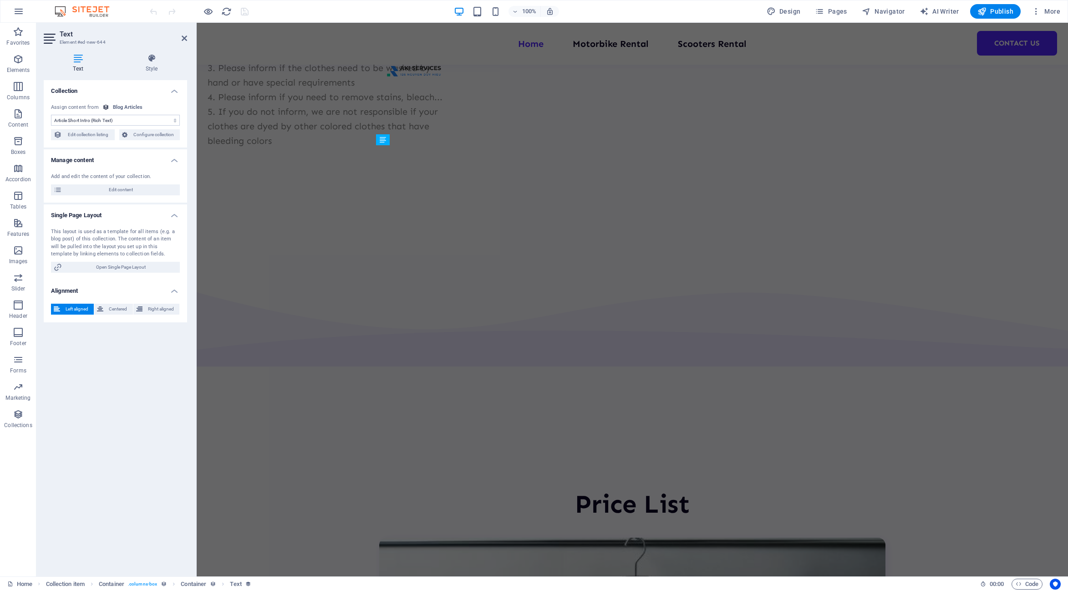
click at [181, 38] on header "Text Element #ed-new-644" at bounding box center [115, 35] width 143 height 24
click at [186, 40] on icon at bounding box center [184, 38] width 5 height 7
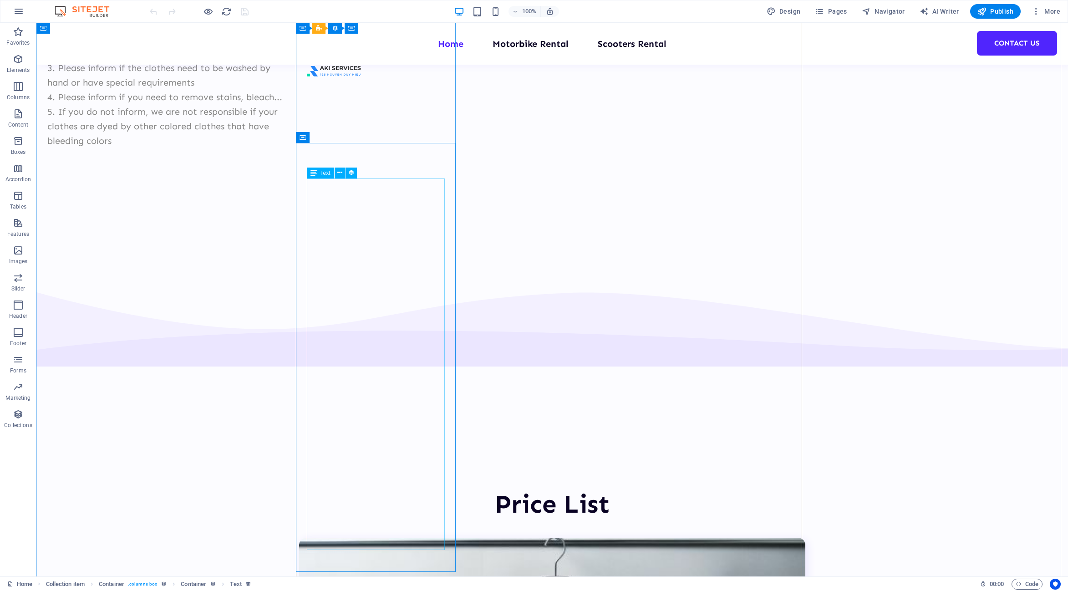
select select "article-short-intro"
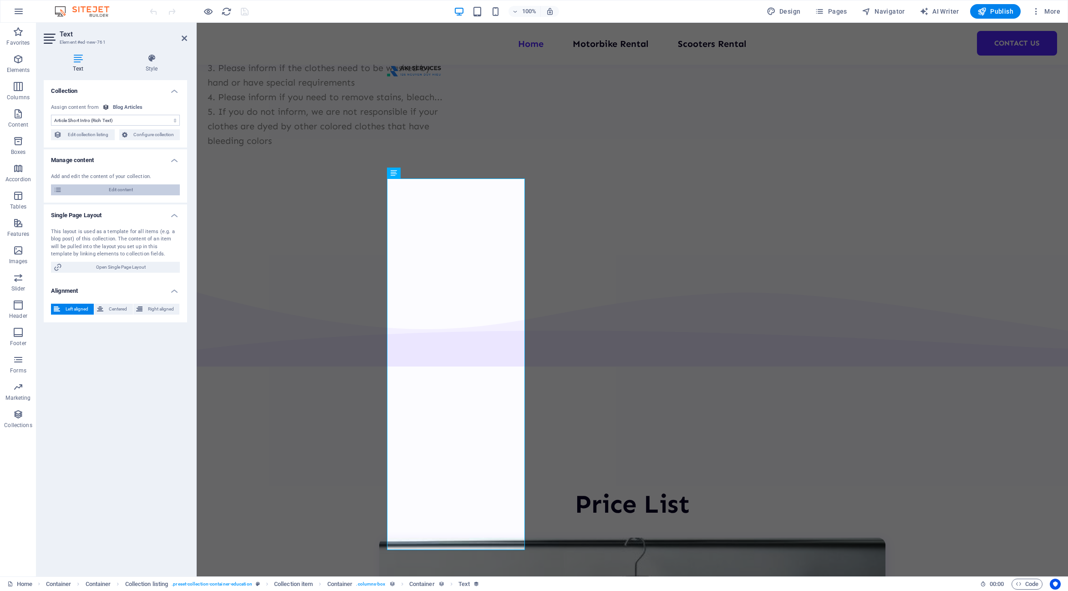
click at [127, 188] on span "Edit content" at bounding box center [121, 189] width 112 height 11
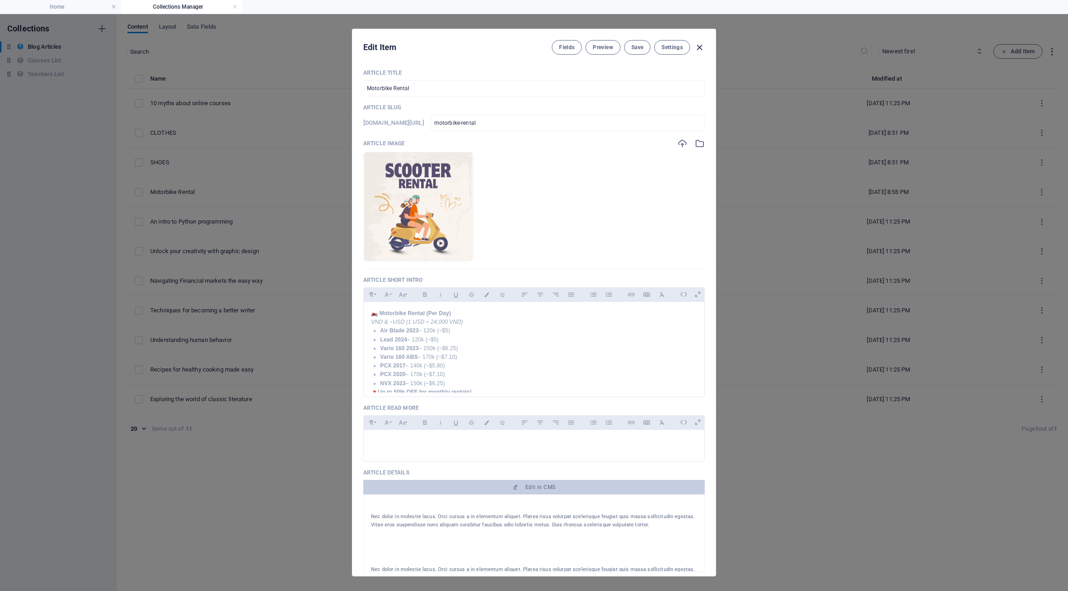
click at [696, 47] on icon "button" at bounding box center [699, 47] width 10 height 10
type input "[DATE]"
checkbox input "false"
type input "motorbike-rental"
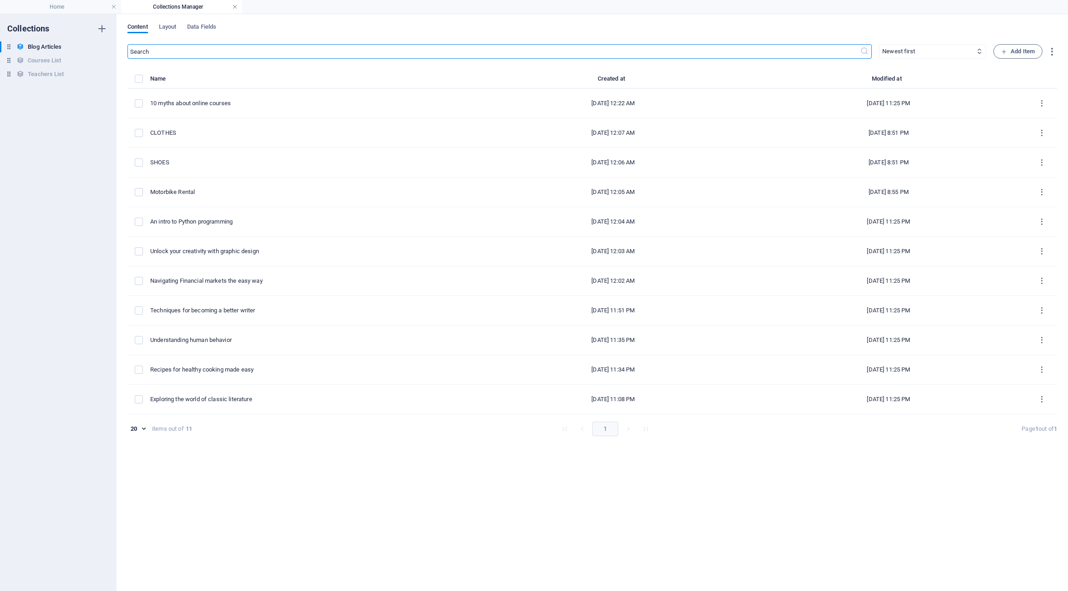
click at [235, 6] on link at bounding box center [234, 7] width 5 height 9
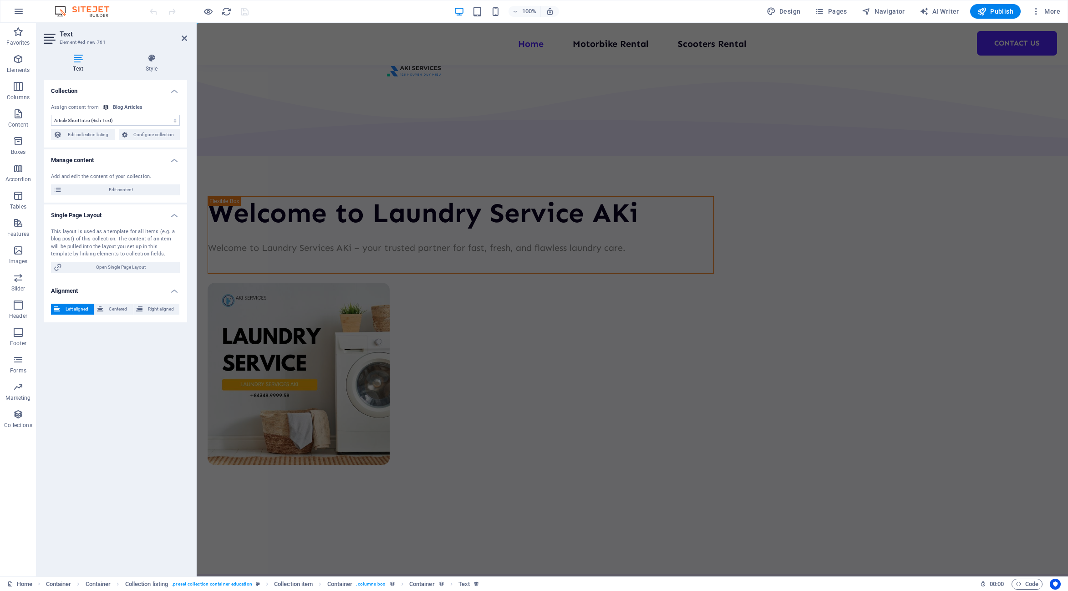
scroll to position [1912, 0]
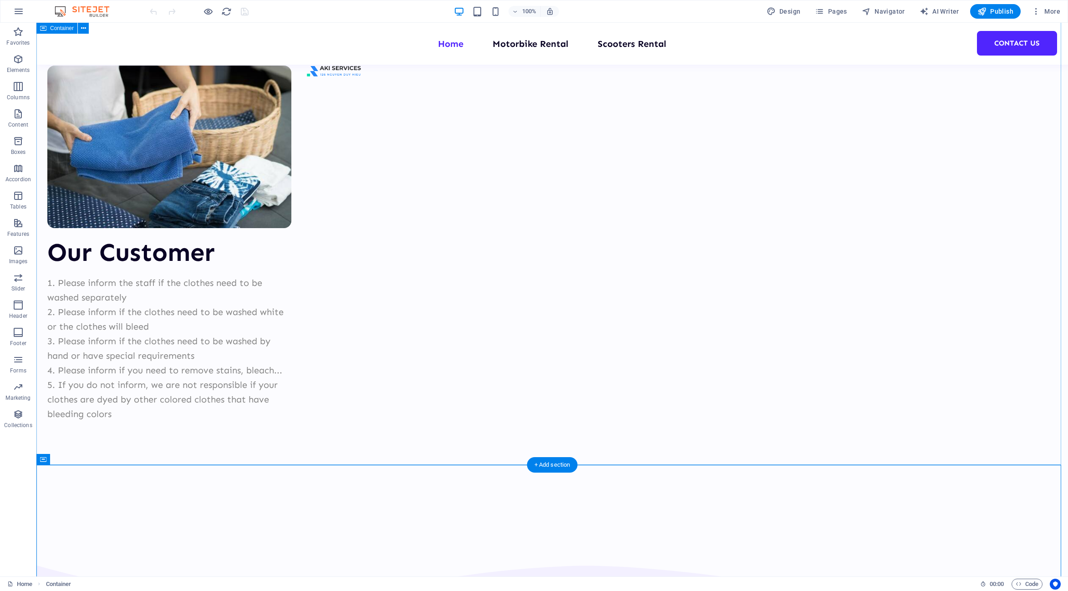
scroll to position [1411, 0]
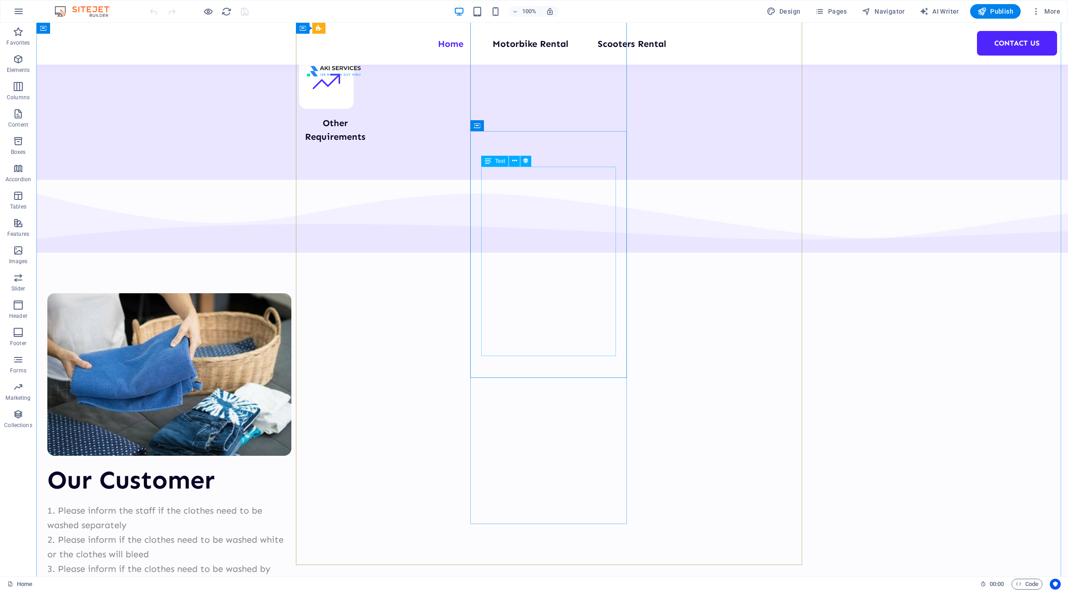
drag, startPoint x: 593, startPoint y: 312, endPoint x: 349, endPoint y: 308, distance: 243.6
select select "article-short-intro"
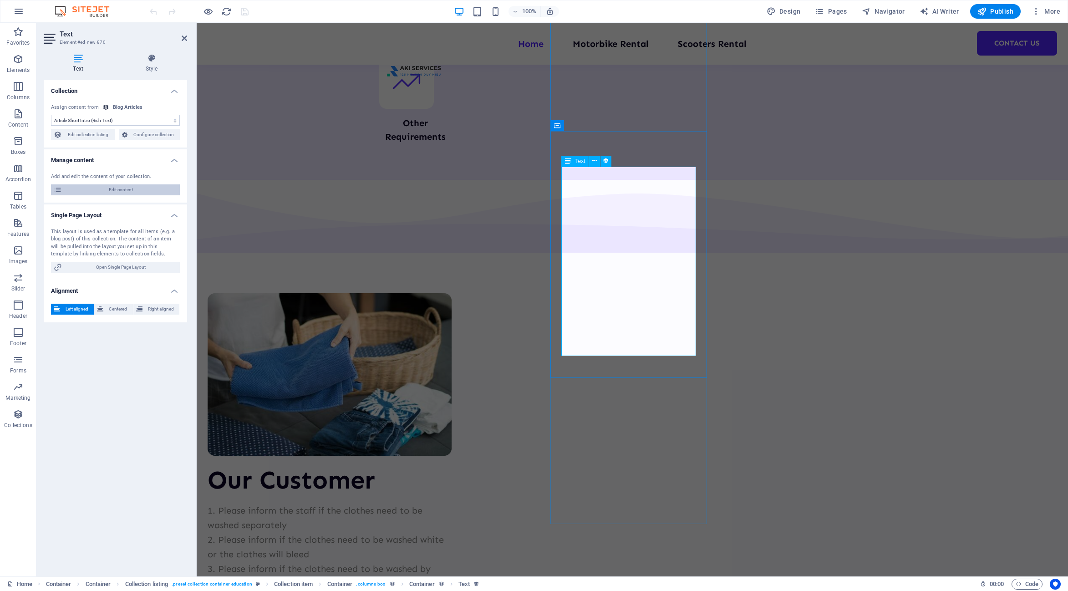
click at [91, 191] on span "Edit content" at bounding box center [121, 189] width 112 height 11
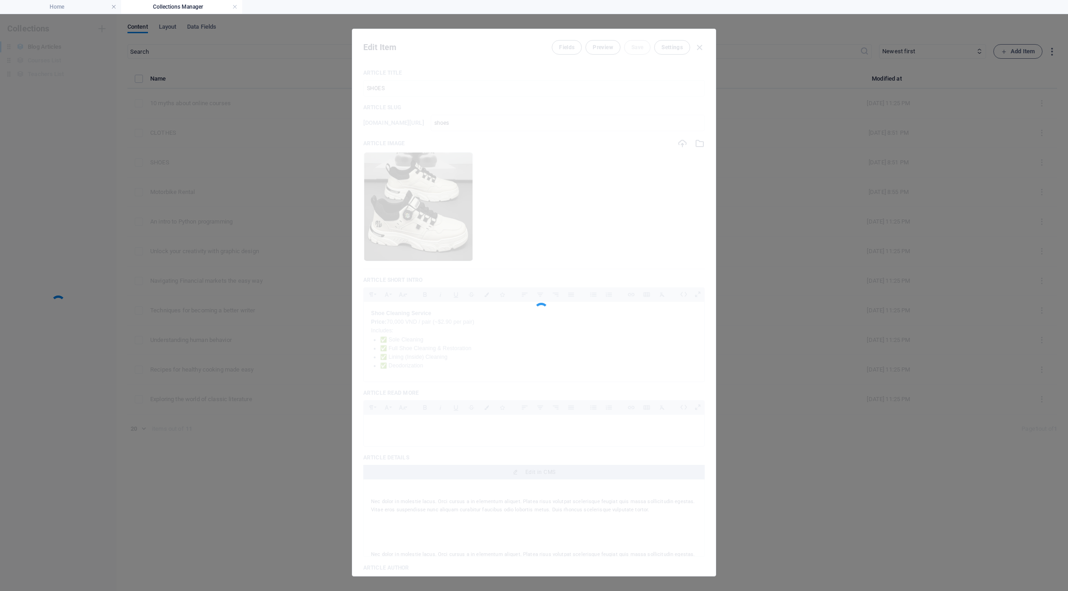
scroll to position [0, 0]
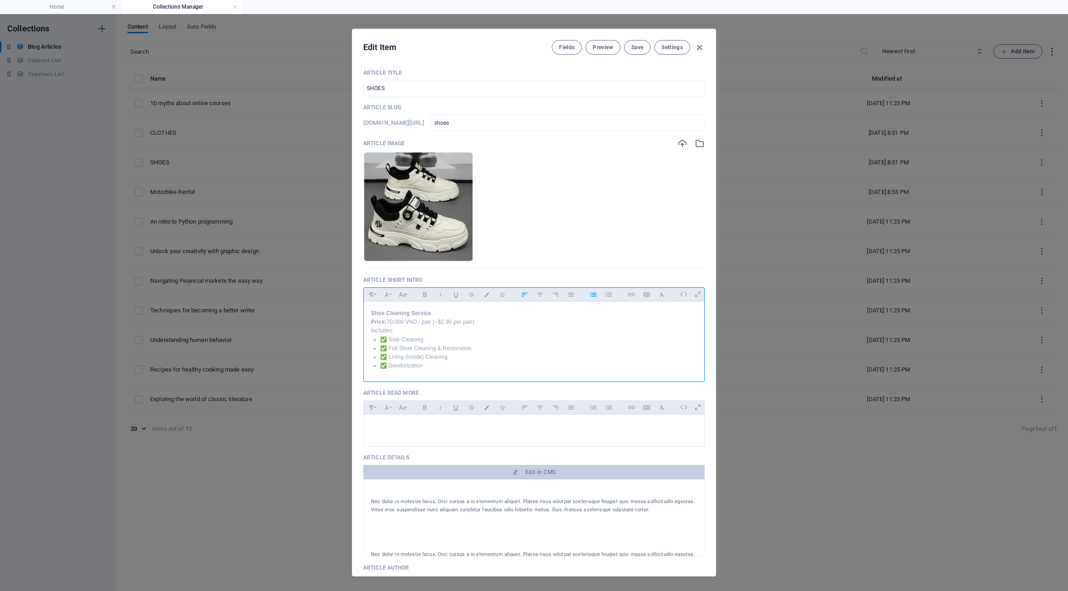
click at [389, 341] on p "✅ Sole Cleaning" at bounding box center [538, 339] width 317 height 9
click at [387, 346] on p "✅ Full Shoe Cleaning & Restoration" at bounding box center [538, 348] width 317 height 9
click at [388, 355] on p "✅ Lining (Inside) Cleaning" at bounding box center [538, 357] width 317 height 9
click at [386, 366] on p "✅ Deodorization" at bounding box center [538, 365] width 317 height 9
click at [636, 50] on span "Save" at bounding box center [637, 47] width 12 height 7
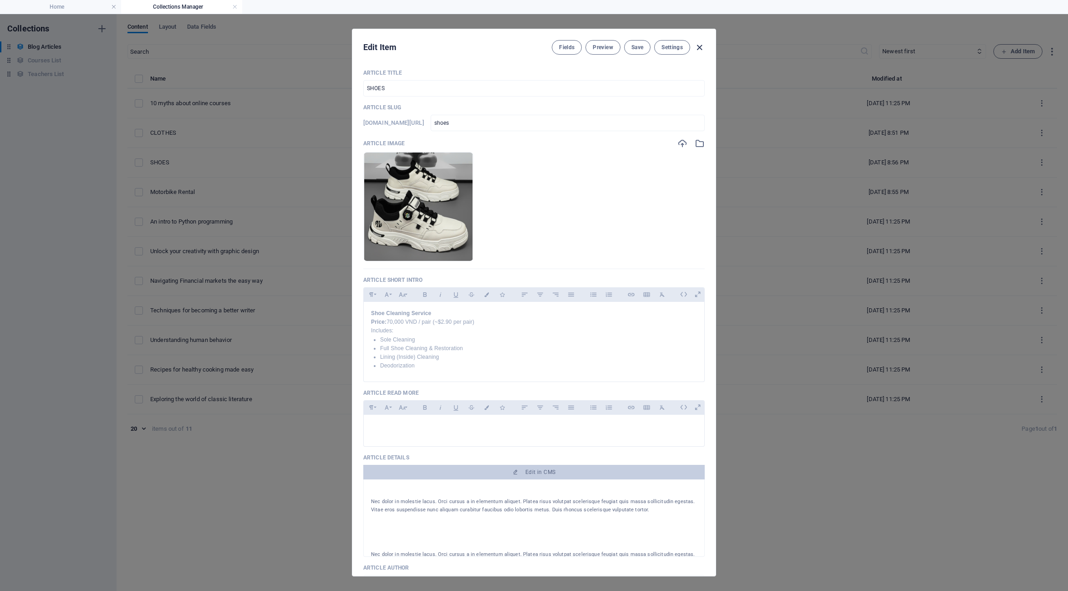
click at [699, 48] on icon "button" at bounding box center [699, 47] width 10 height 10
type input "[DATE]"
checkbox input "false"
type input "shoes"
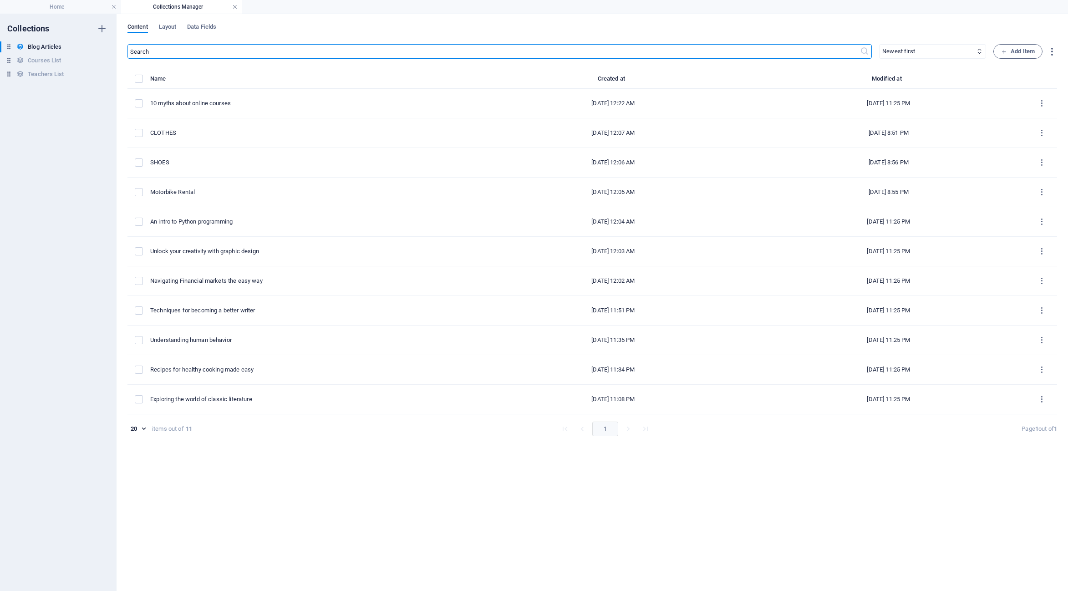
click at [233, 7] on link at bounding box center [234, 7] width 5 height 9
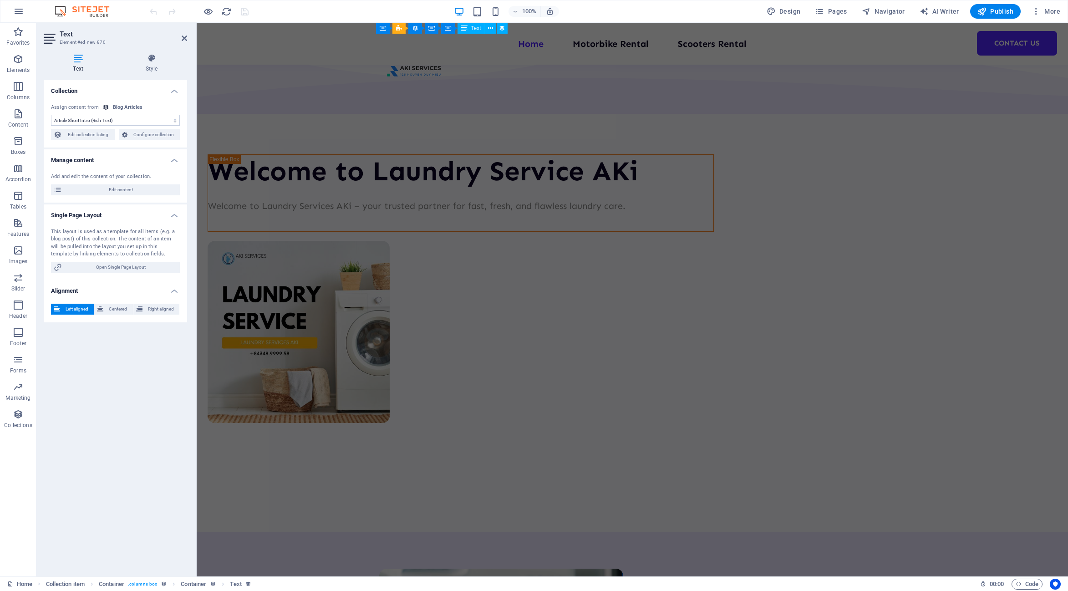
scroll to position [1411, 0]
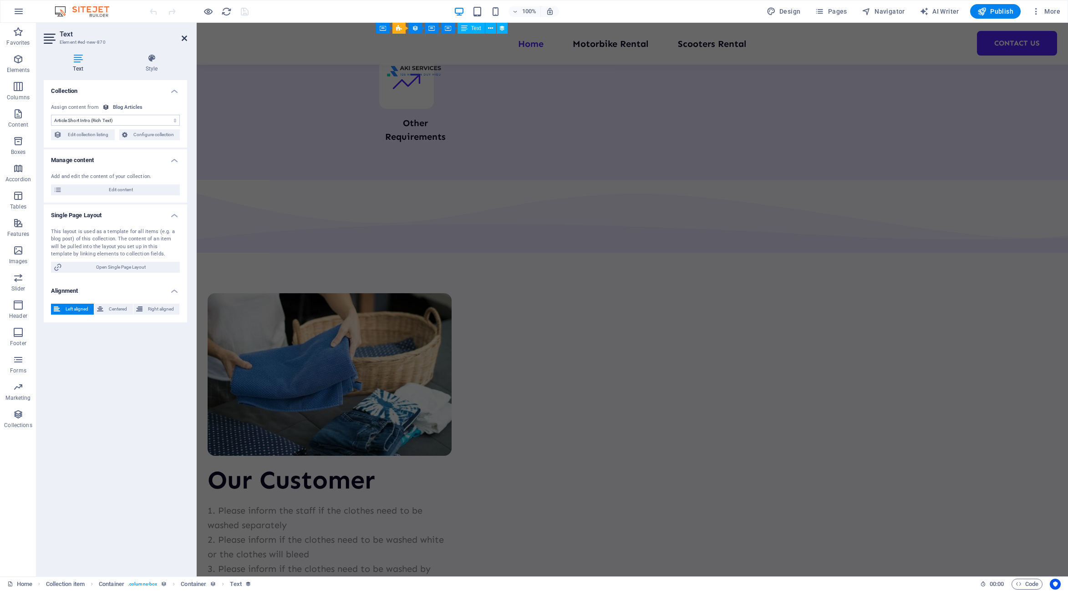
click at [186, 40] on icon at bounding box center [184, 38] width 5 height 7
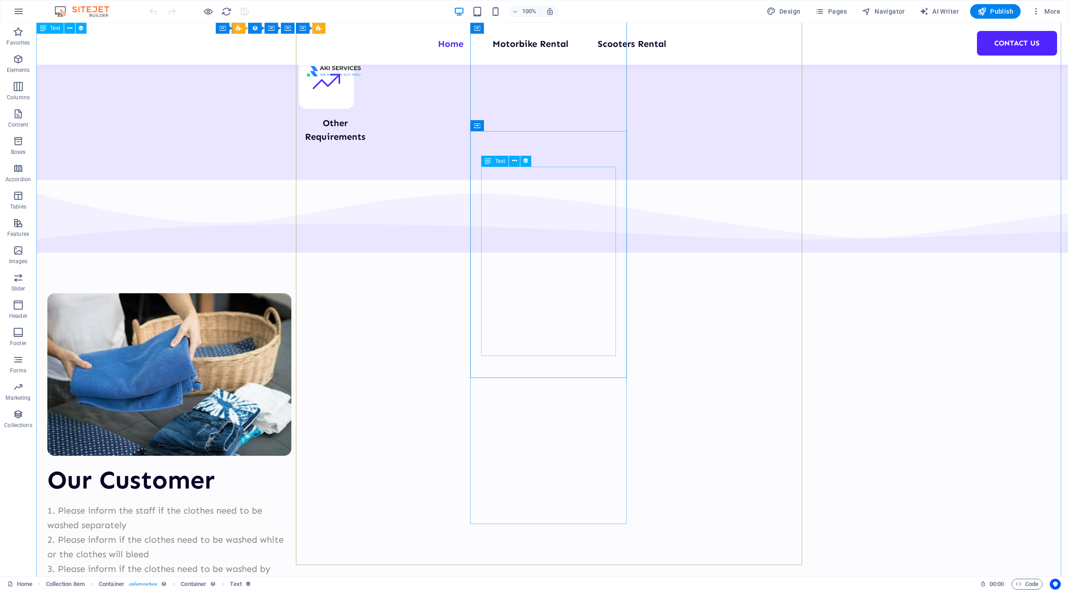
select select "article-short-intro"
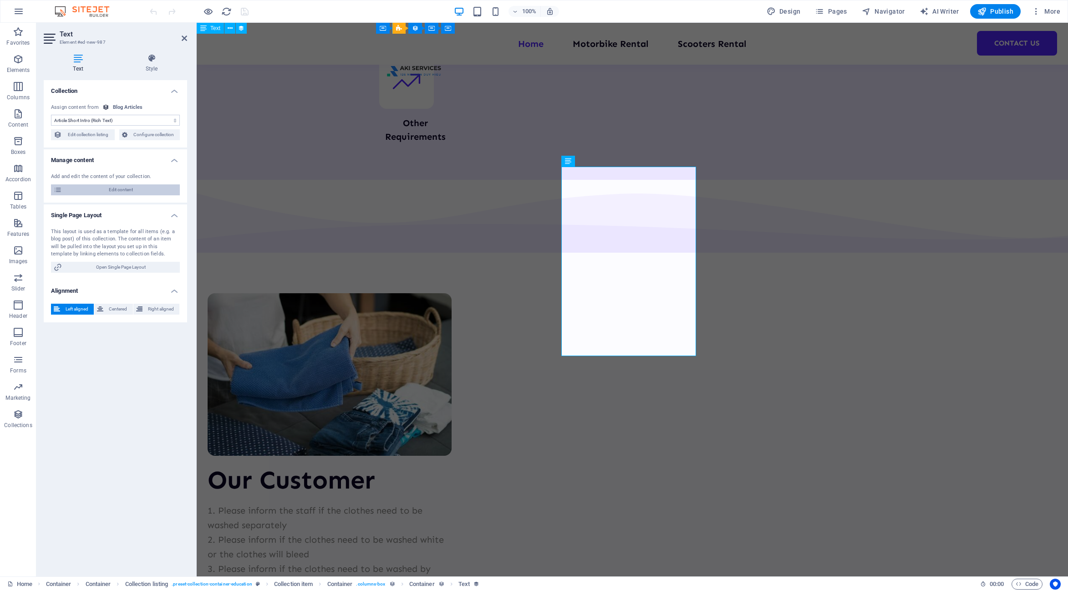
click at [123, 191] on span "Edit content" at bounding box center [121, 189] width 112 height 11
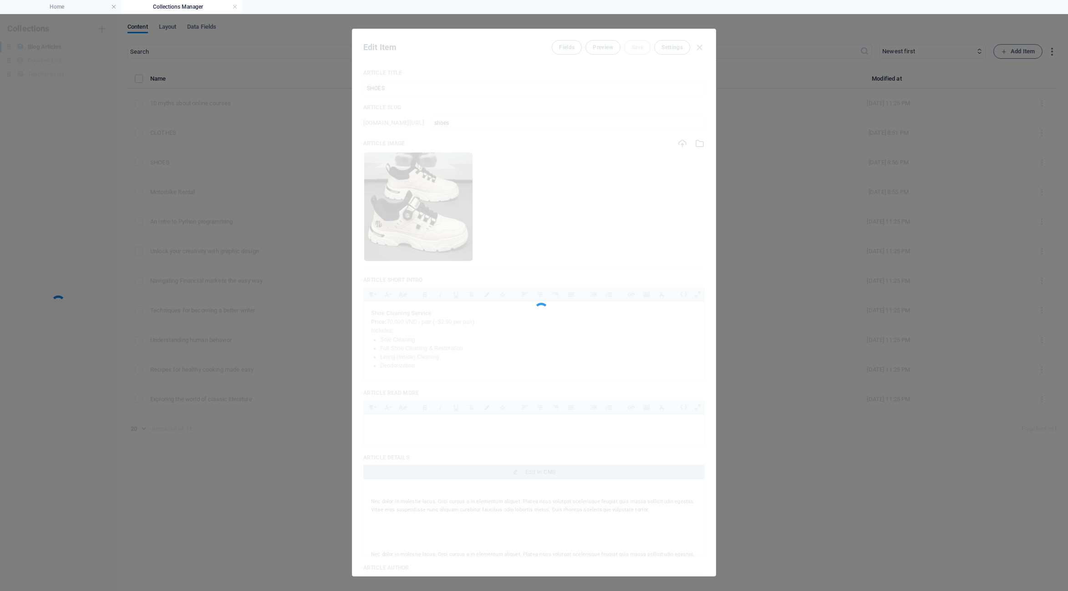
scroll to position [0, 0]
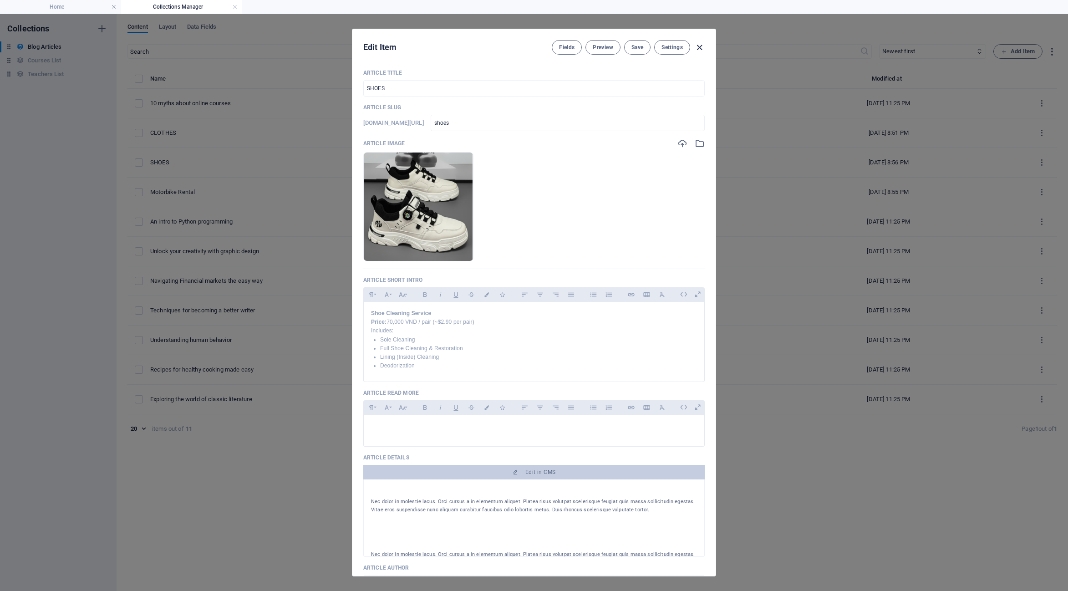
click at [700, 45] on icon "button" at bounding box center [699, 47] width 10 height 10
type input "[DATE]"
checkbox input "false"
type input "shoes"
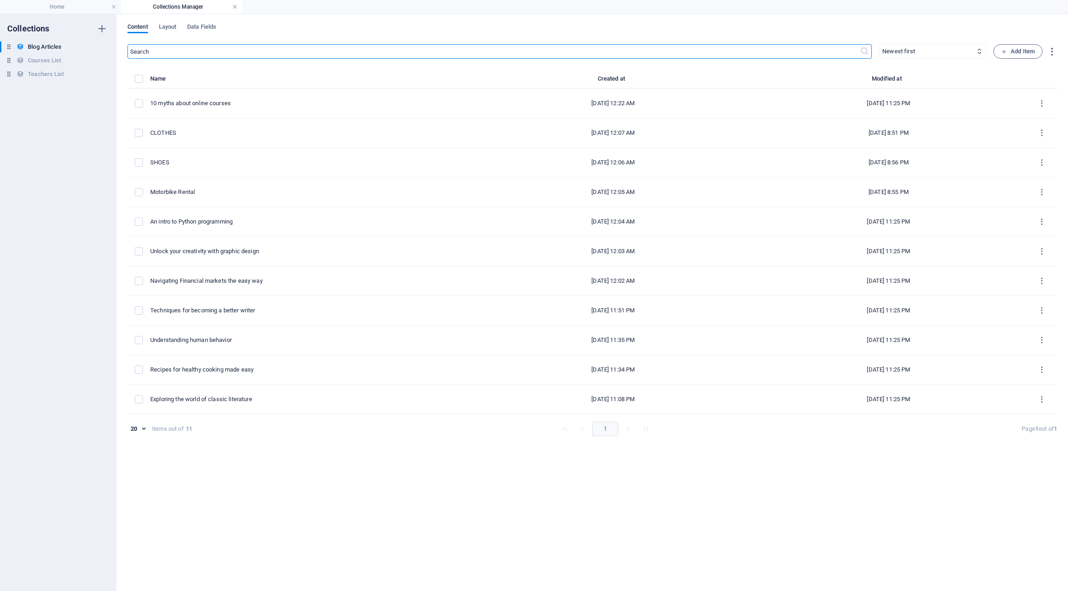
click at [233, 7] on link at bounding box center [234, 7] width 5 height 9
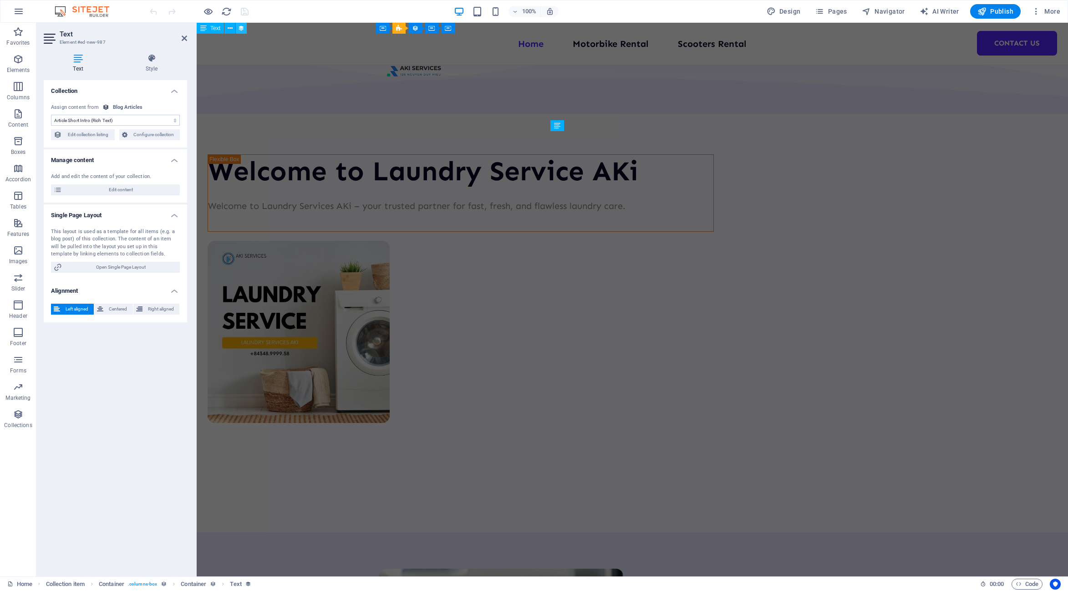
scroll to position [1411, 0]
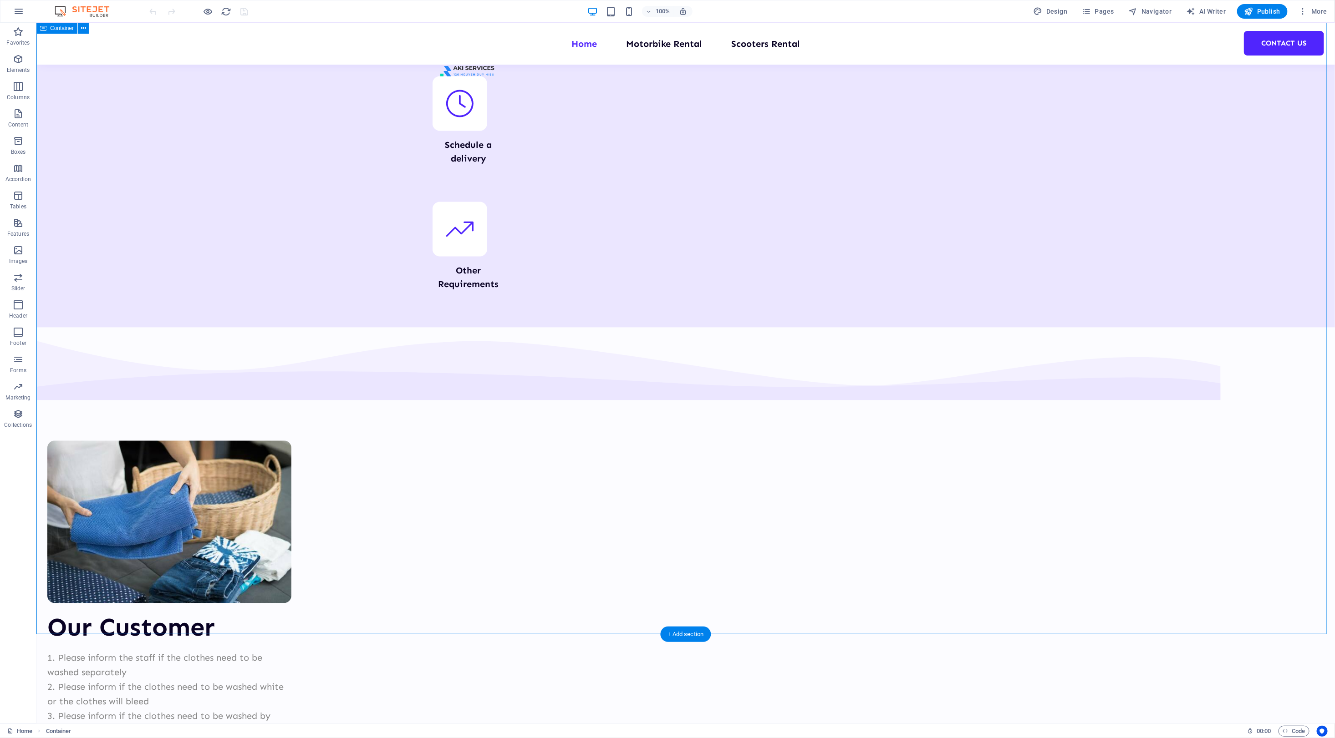
scroll to position [1548, 0]
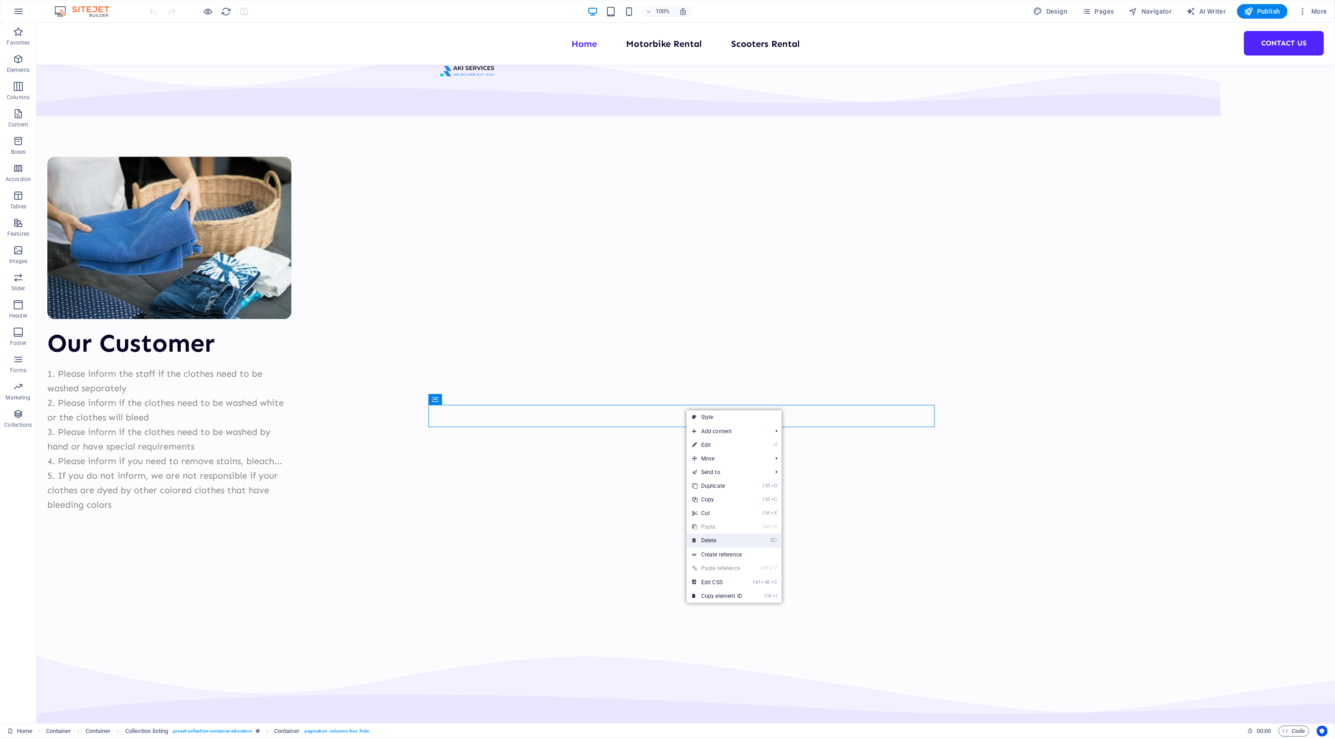
click at [722, 538] on link "⌦ Delete" at bounding box center [716, 541] width 61 height 14
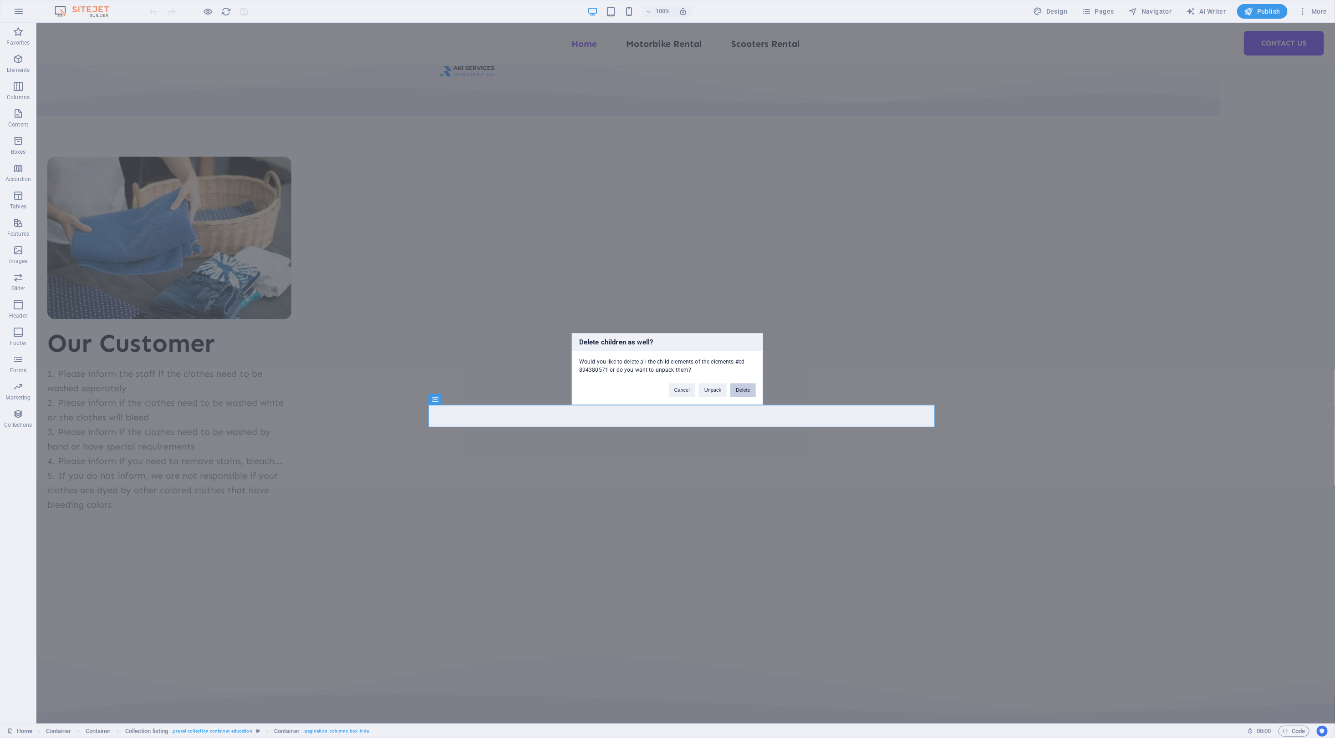
click at [742, 391] on button "Delete" at bounding box center [742, 391] width 25 height 14
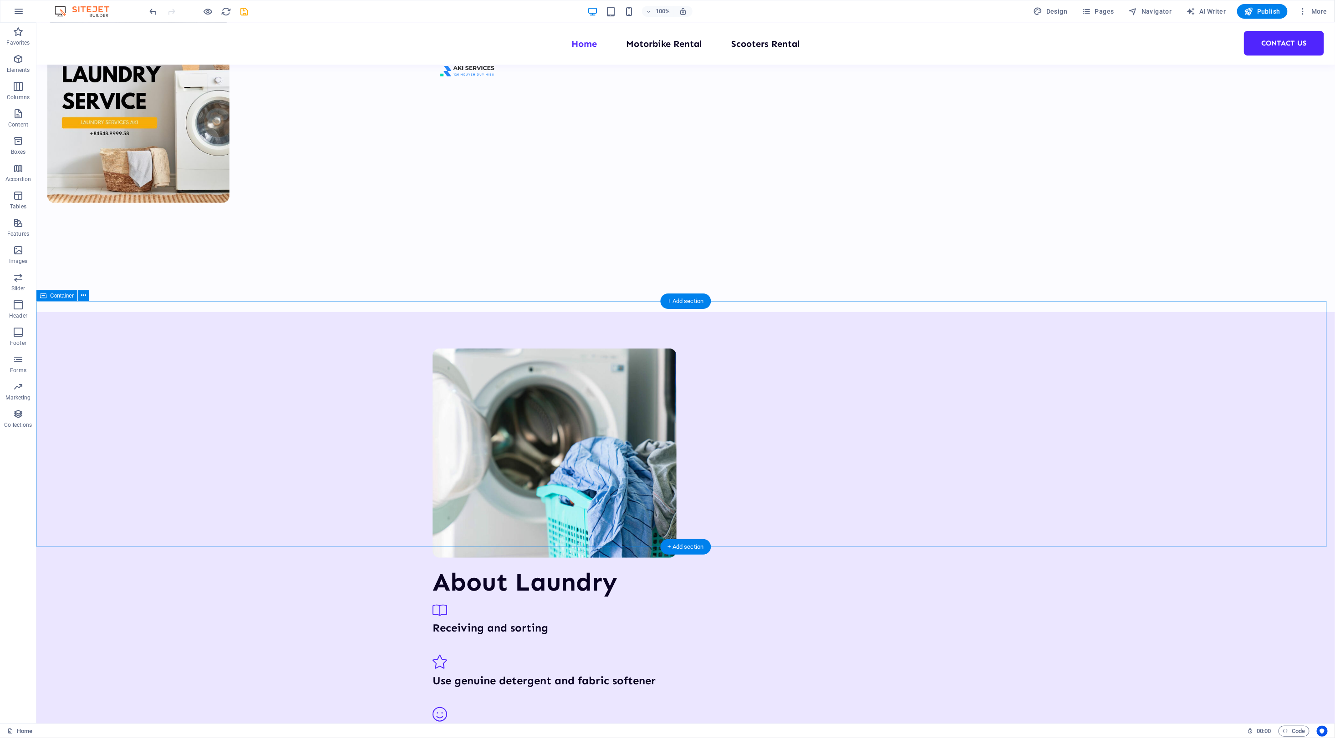
scroll to position [0, 0]
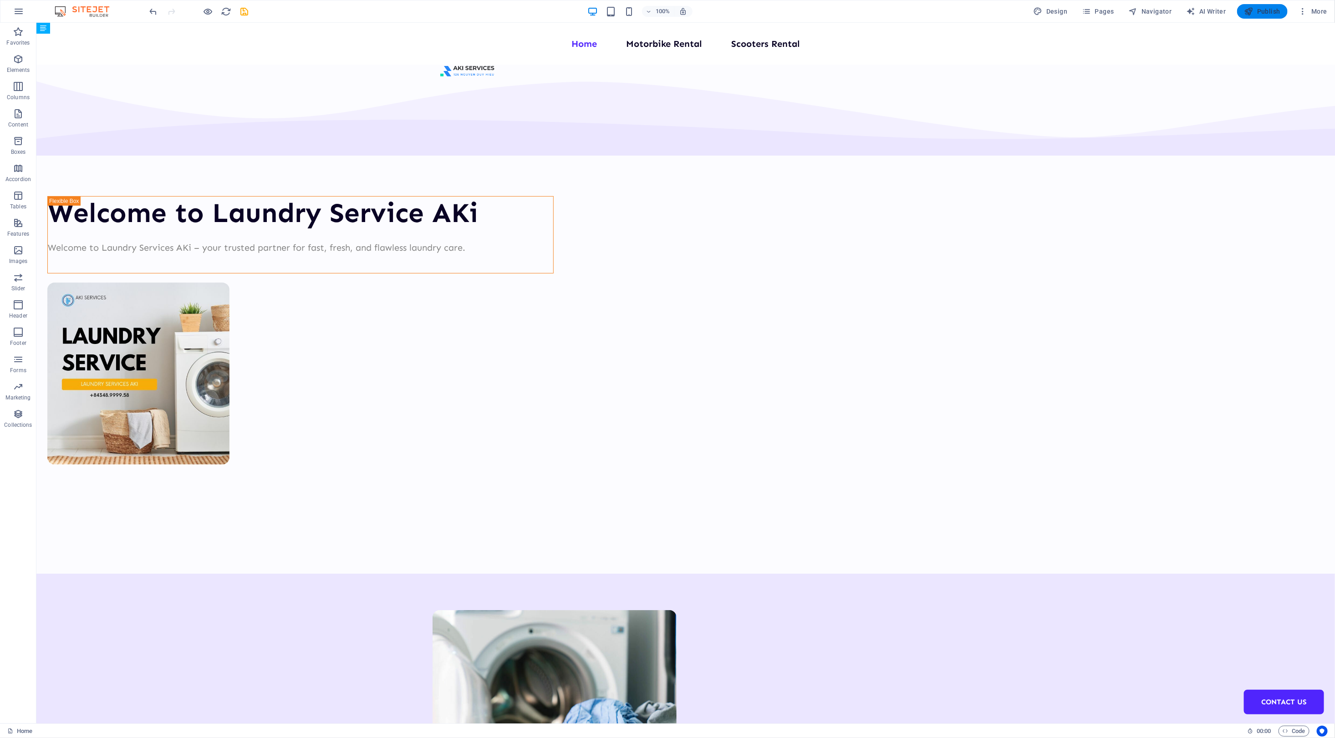
click at [1067, 10] on span "Publish" at bounding box center [1262, 11] width 36 height 9
